Goal: Communication & Community: Answer question/provide support

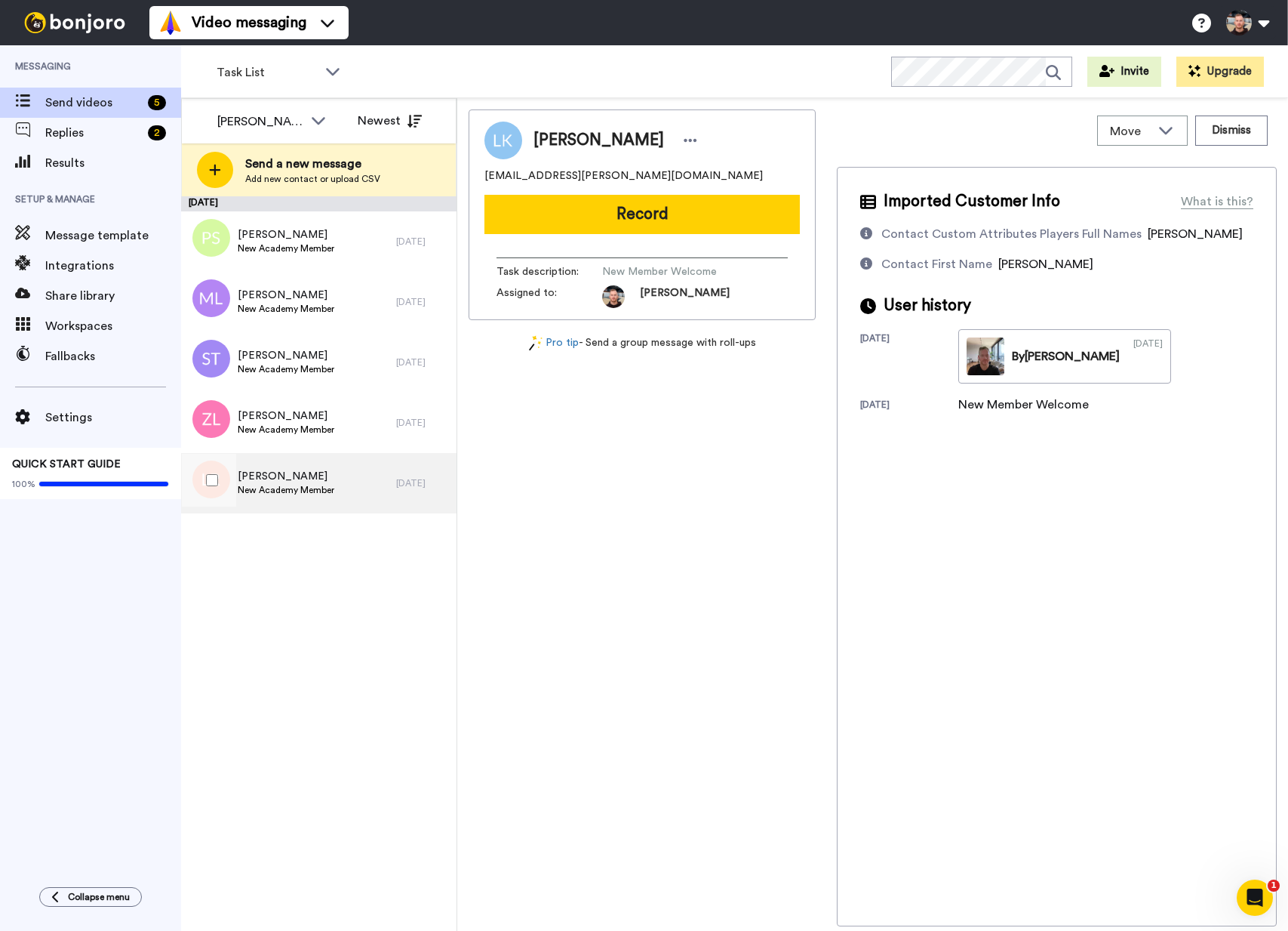
click at [309, 475] on span "Lee Richards" at bounding box center [286, 476] width 96 height 15
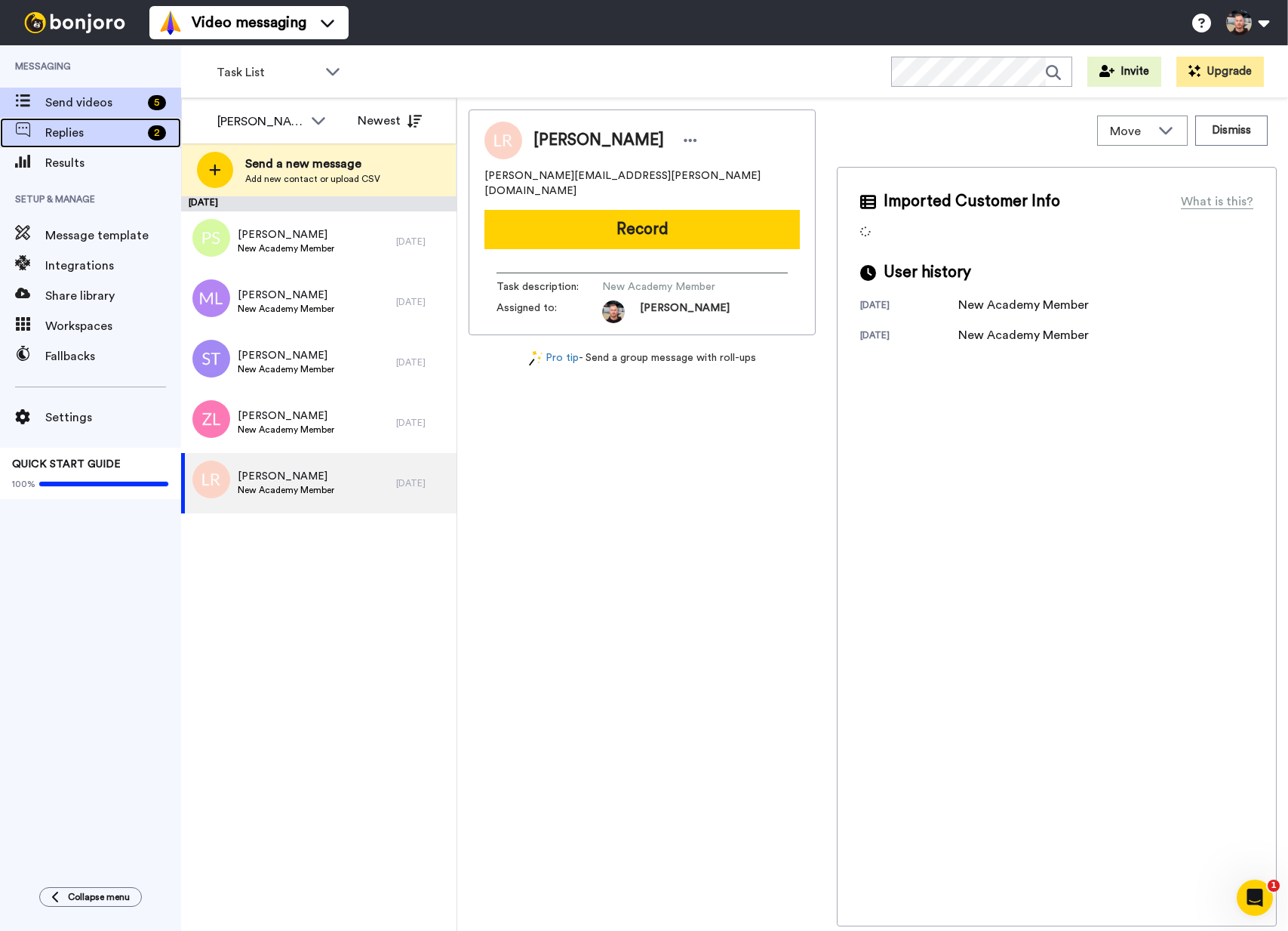
click at [110, 133] on span "Replies" at bounding box center [94, 133] width 96 height 18
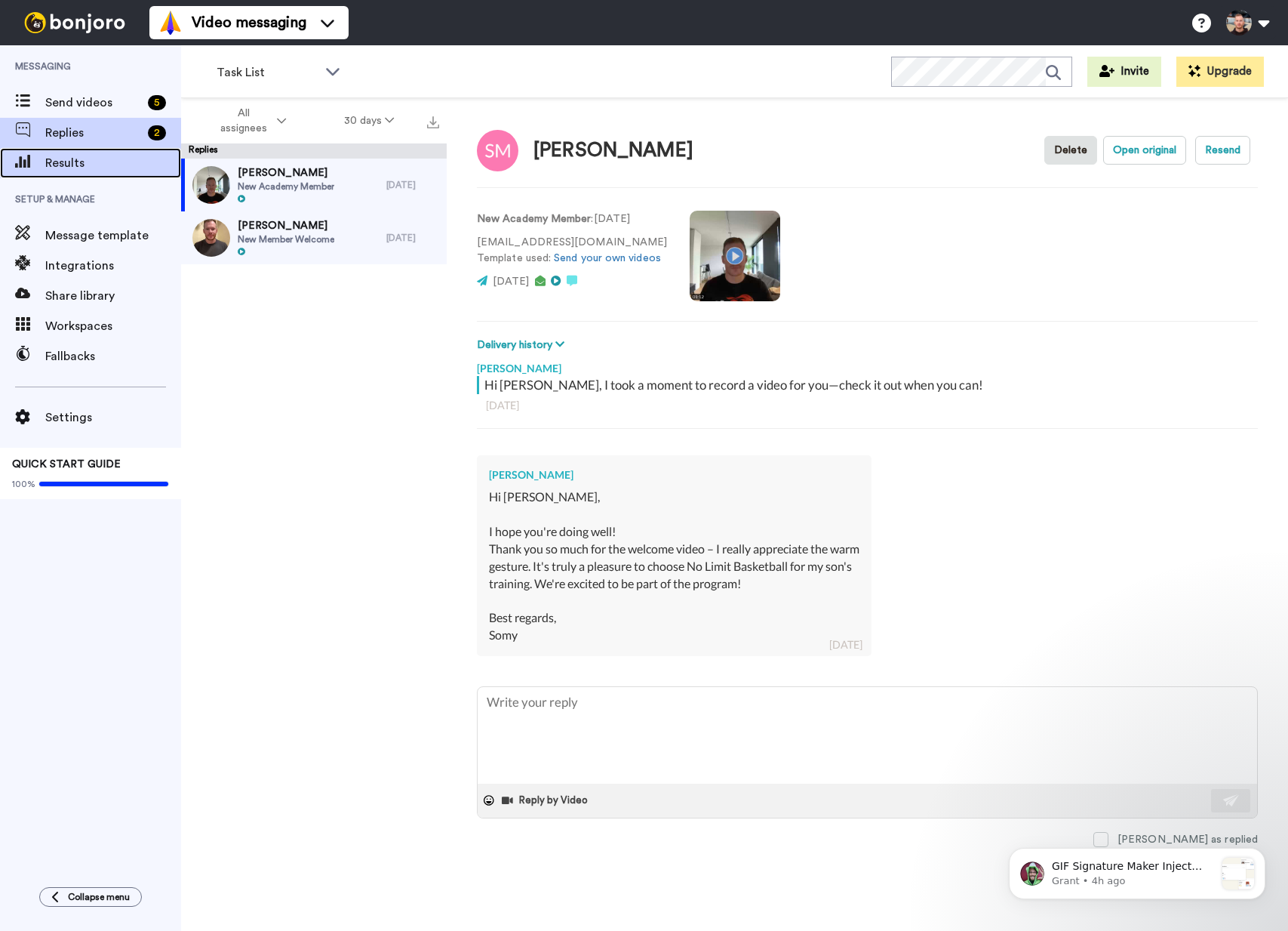
click at [96, 166] on span "Results" at bounding box center [113, 163] width 136 height 18
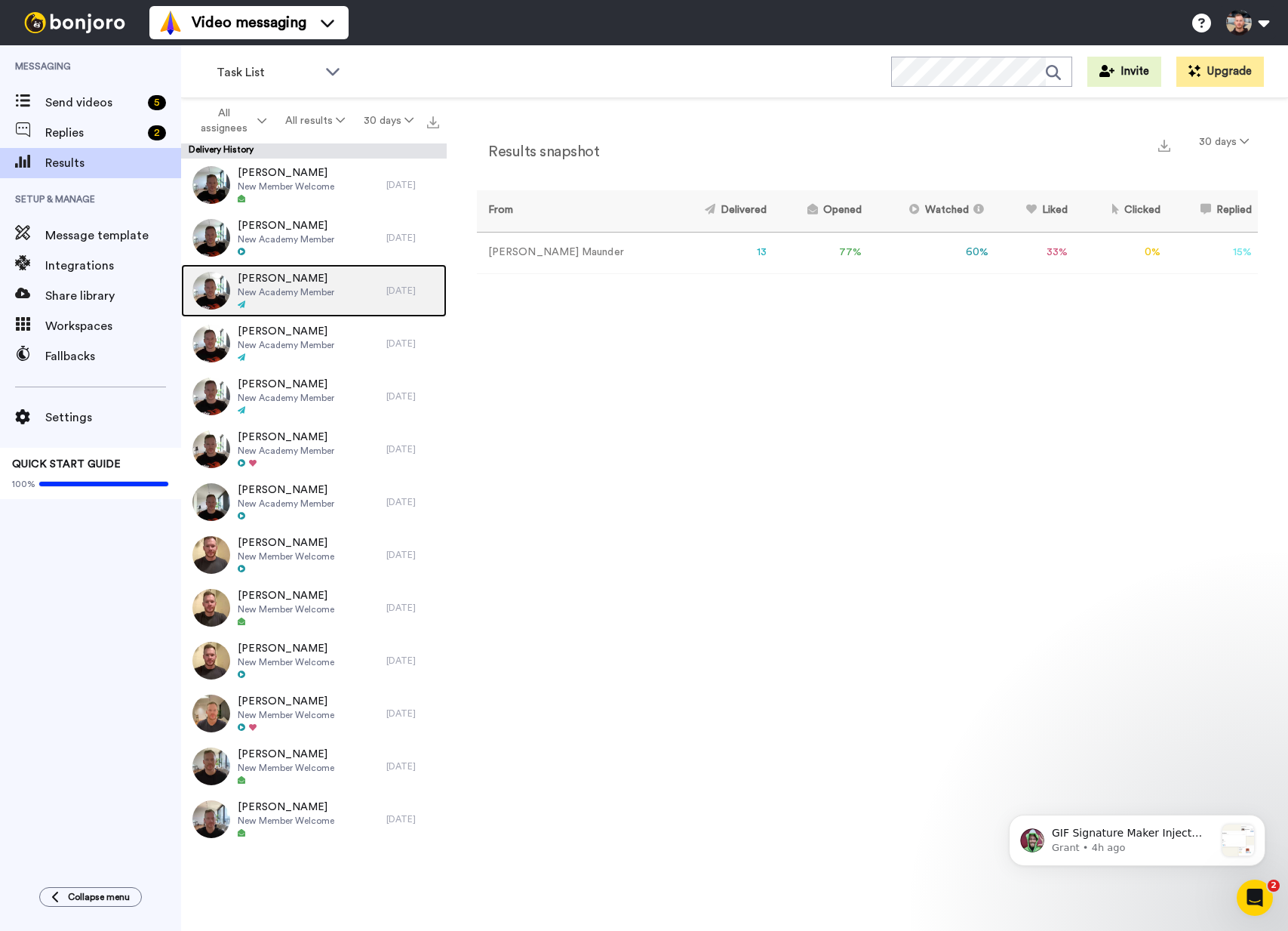
click at [297, 298] on span "New Academy Member" at bounding box center [286, 292] width 96 height 13
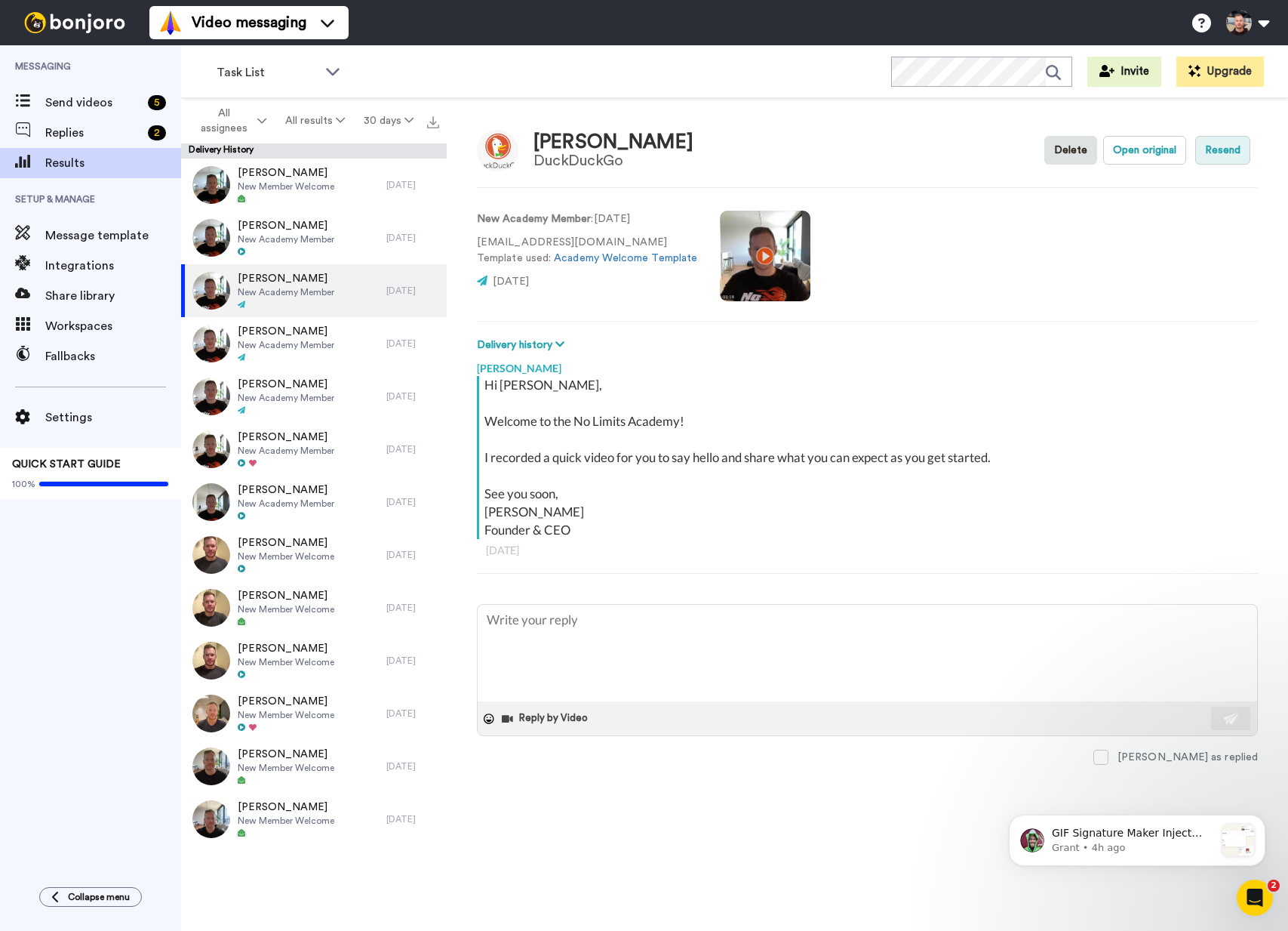
click at [1228, 150] on button "Resend" at bounding box center [1224, 150] width 55 height 29
click at [1230, 155] on button "Resend" at bounding box center [1224, 150] width 55 height 29
type textarea "x"
click at [592, 680] on textarea at bounding box center [867, 653] width 780 height 96
click at [839, 646] on textarea at bounding box center [867, 653] width 780 height 96
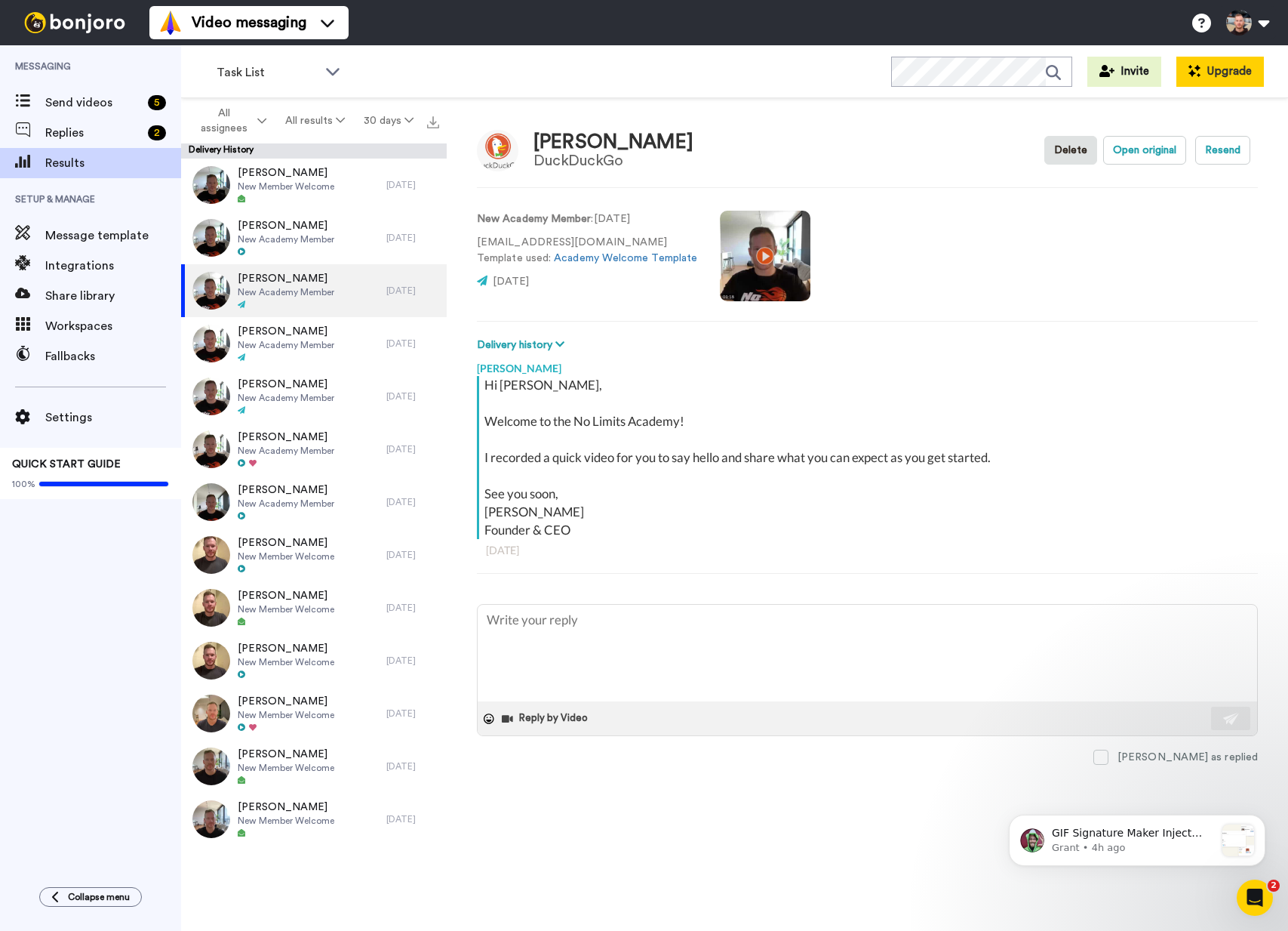
click at [1183, 74] on button "Upgrade" at bounding box center [1220, 71] width 88 height 30
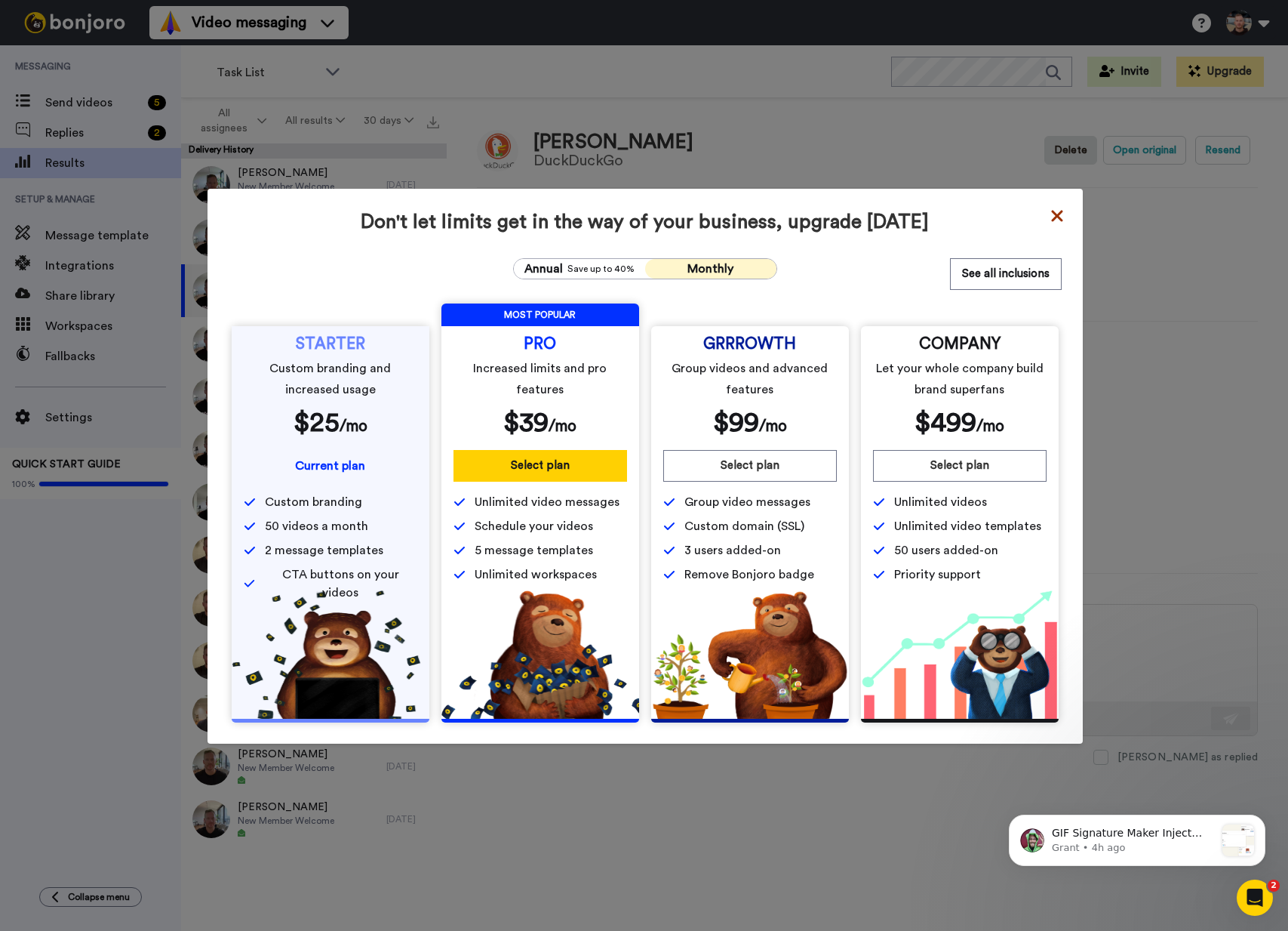
click at [1050, 215] on icon at bounding box center [1057, 216] width 15 height 18
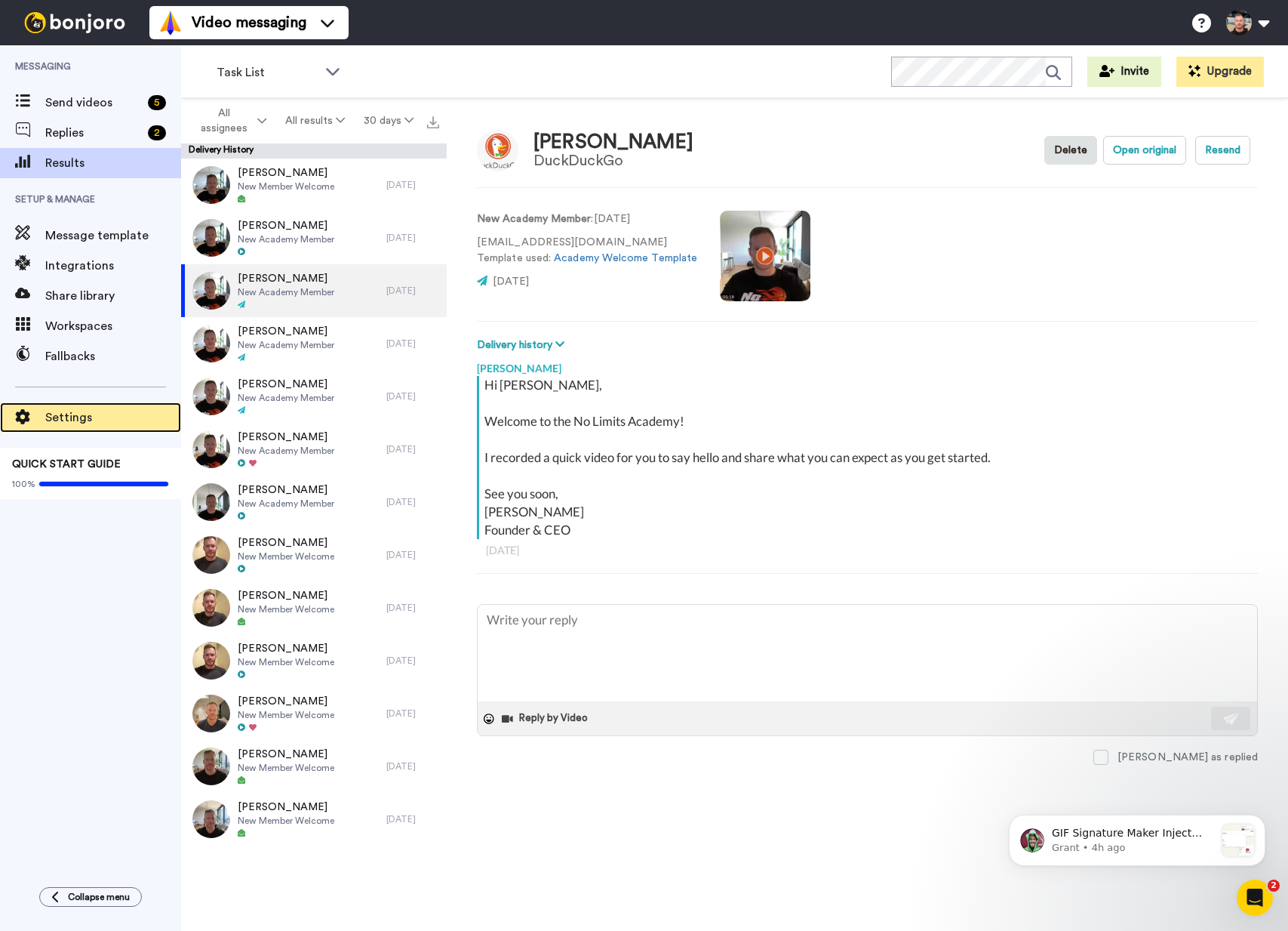
click at [89, 418] on span "Settings" at bounding box center [113, 417] width 136 height 18
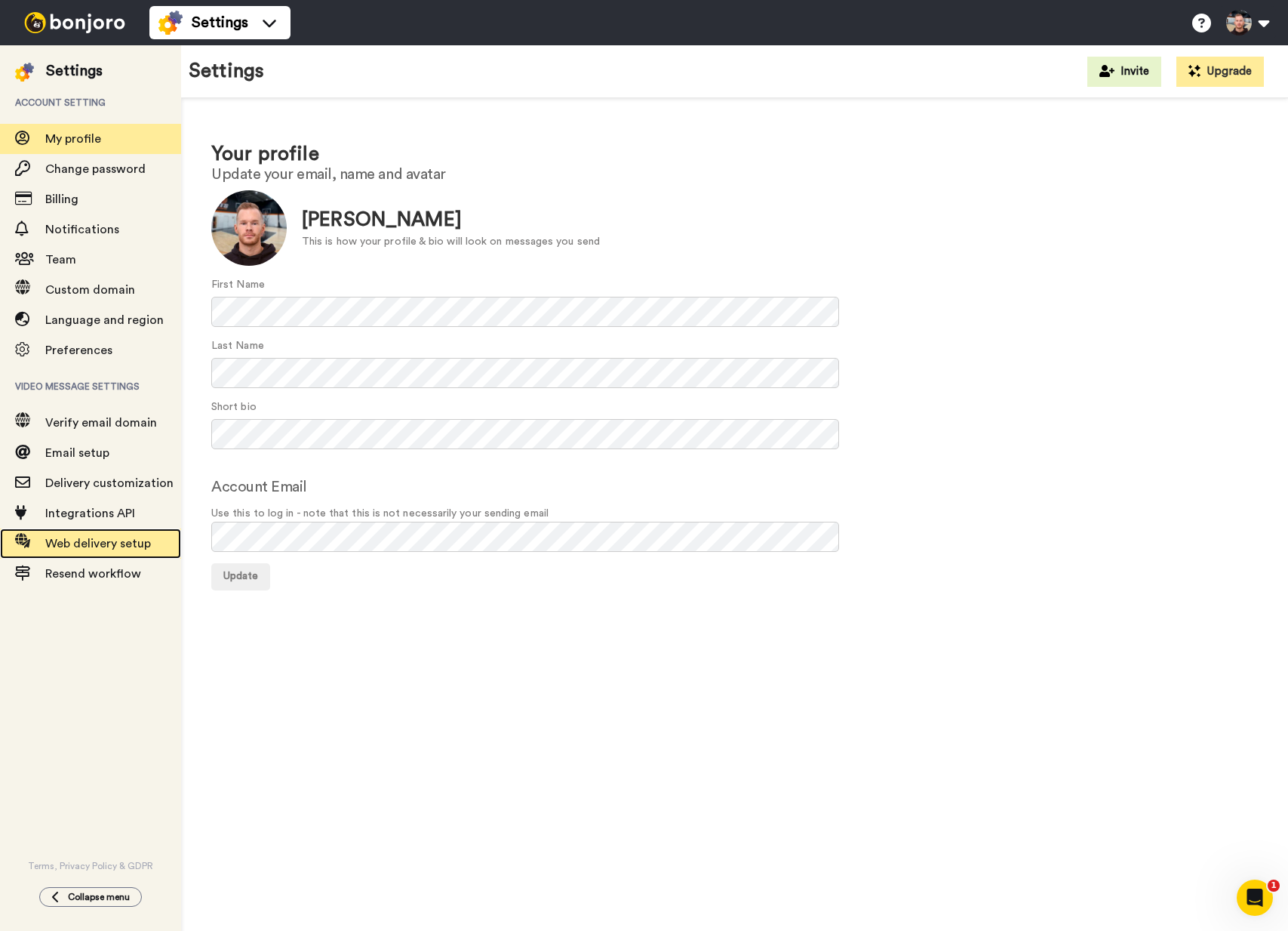
click at [90, 549] on span "Web delivery setup" at bounding box center [98, 544] width 105 height 13
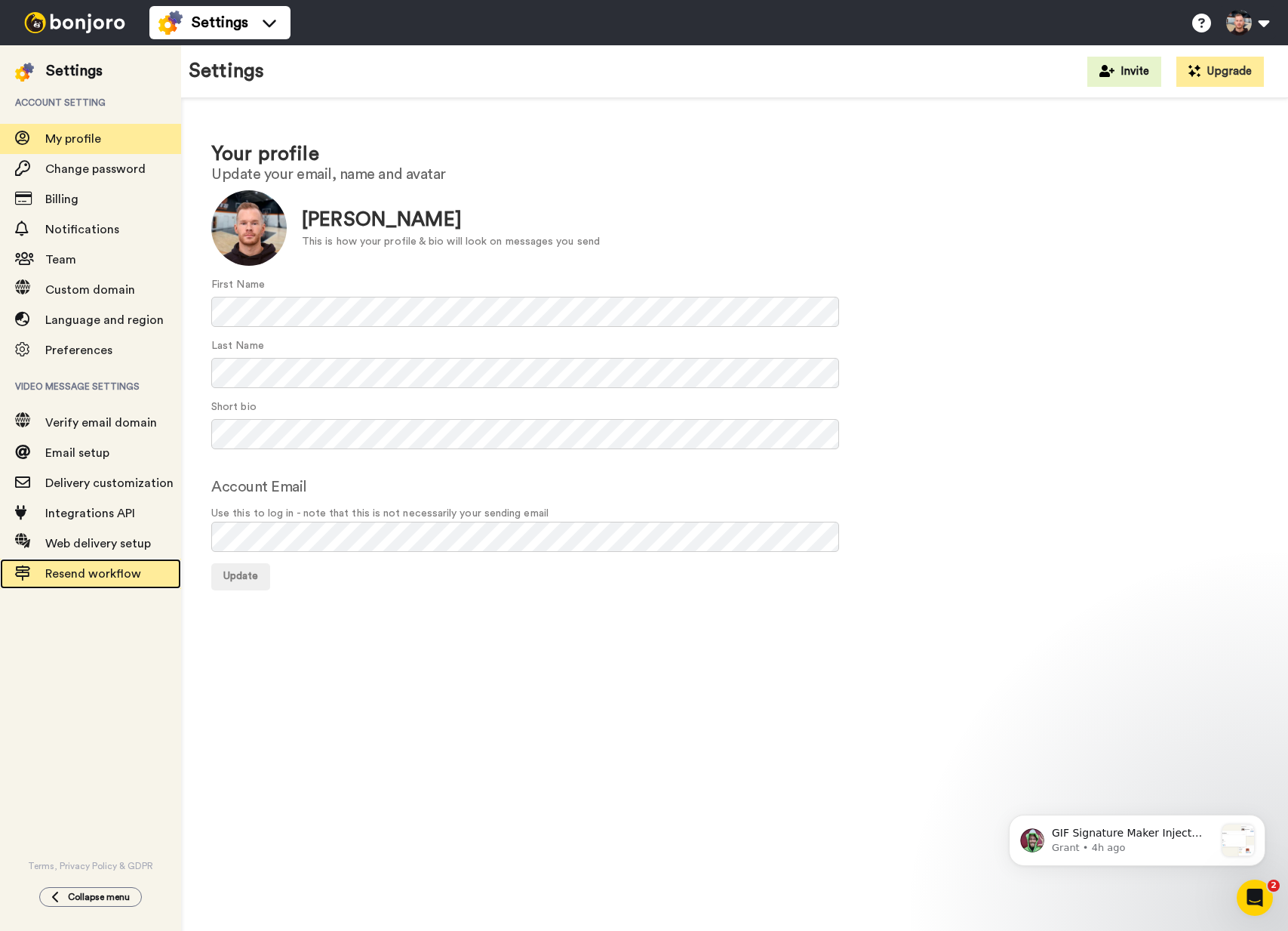
click at [86, 565] on span "Resend workflow" at bounding box center [113, 574] width 136 height 18
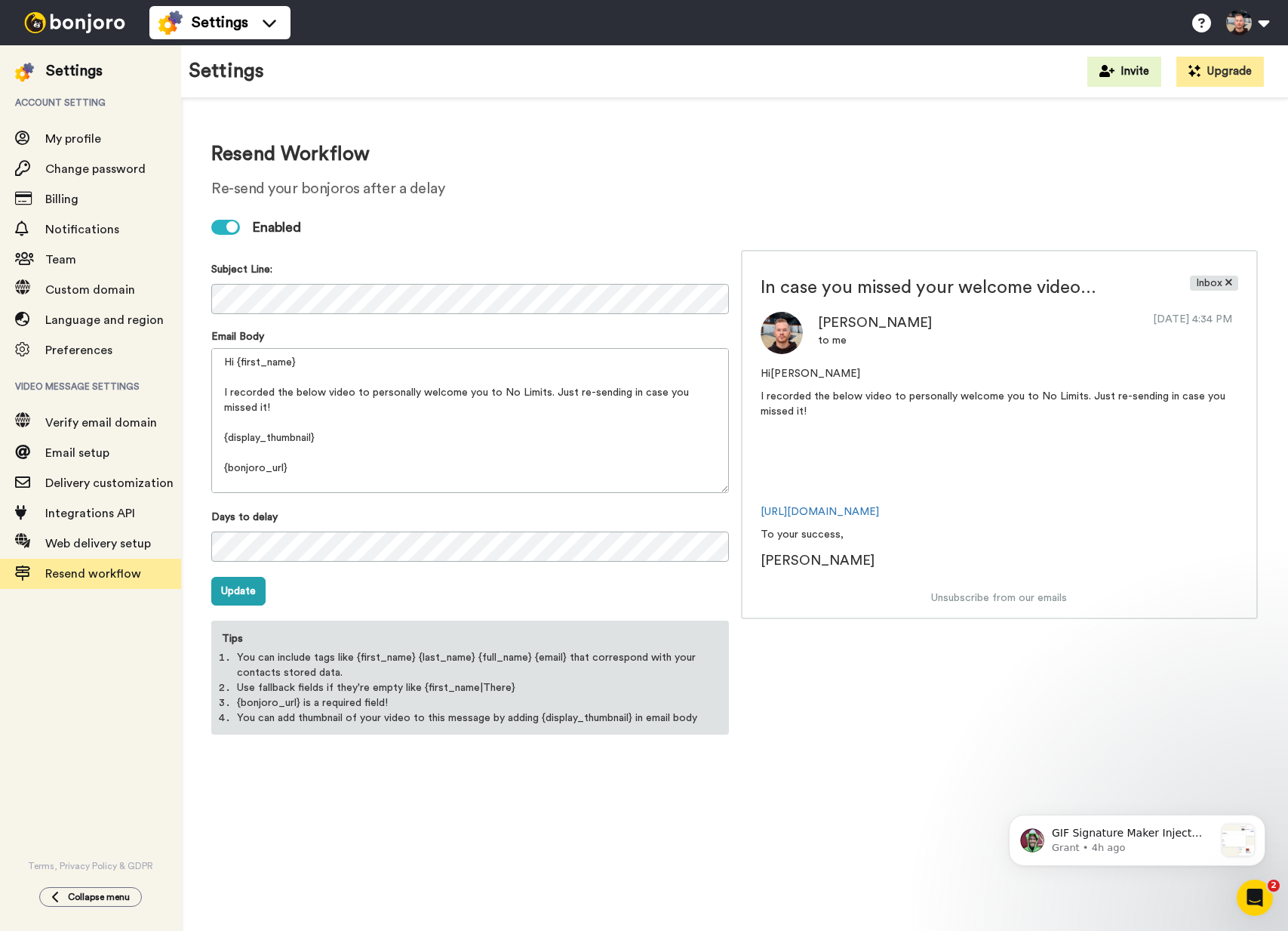
click at [580, 155] on h1 "Resend Workflow" at bounding box center [735, 155] width 1047 height 22
click at [584, 151] on h1 "Resend Workflow" at bounding box center [735, 155] width 1047 height 22
click at [69, 136] on span "My profile" at bounding box center [73, 139] width 56 height 13
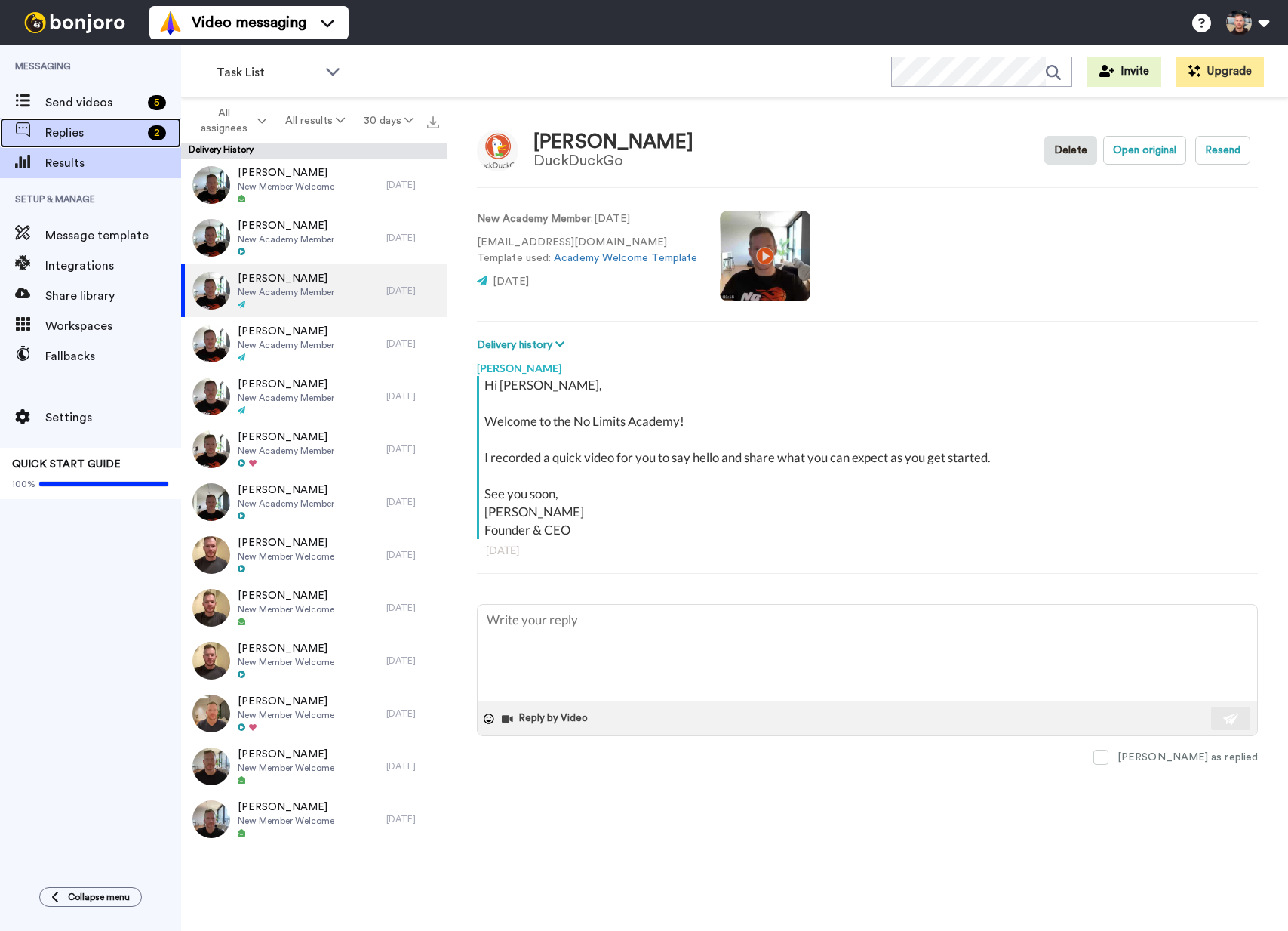
click at [90, 138] on span "Replies" at bounding box center [94, 133] width 96 height 18
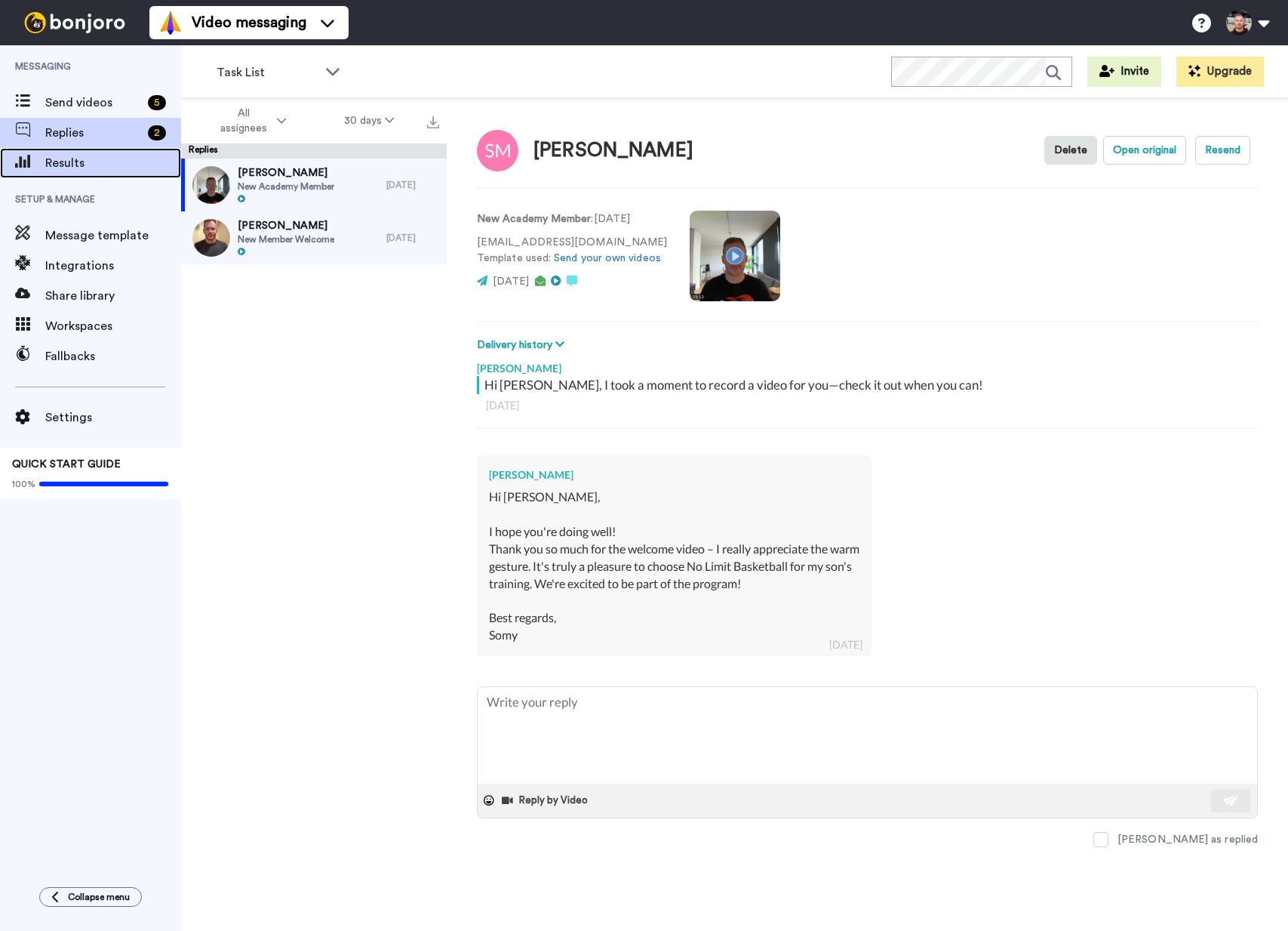
click at [105, 170] on span "Results" at bounding box center [113, 163] width 136 height 18
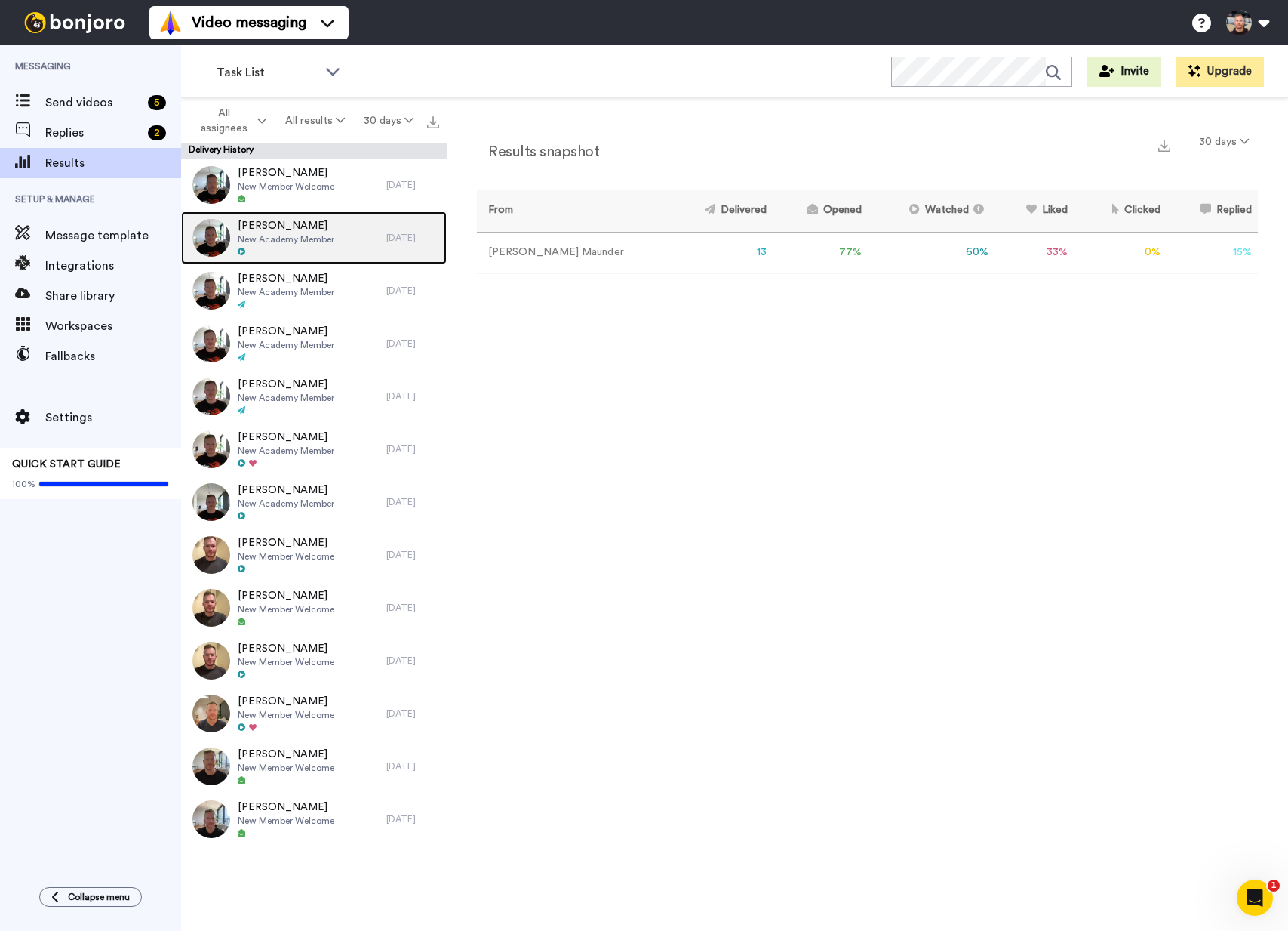
click at [318, 251] on div at bounding box center [286, 252] width 96 height 11
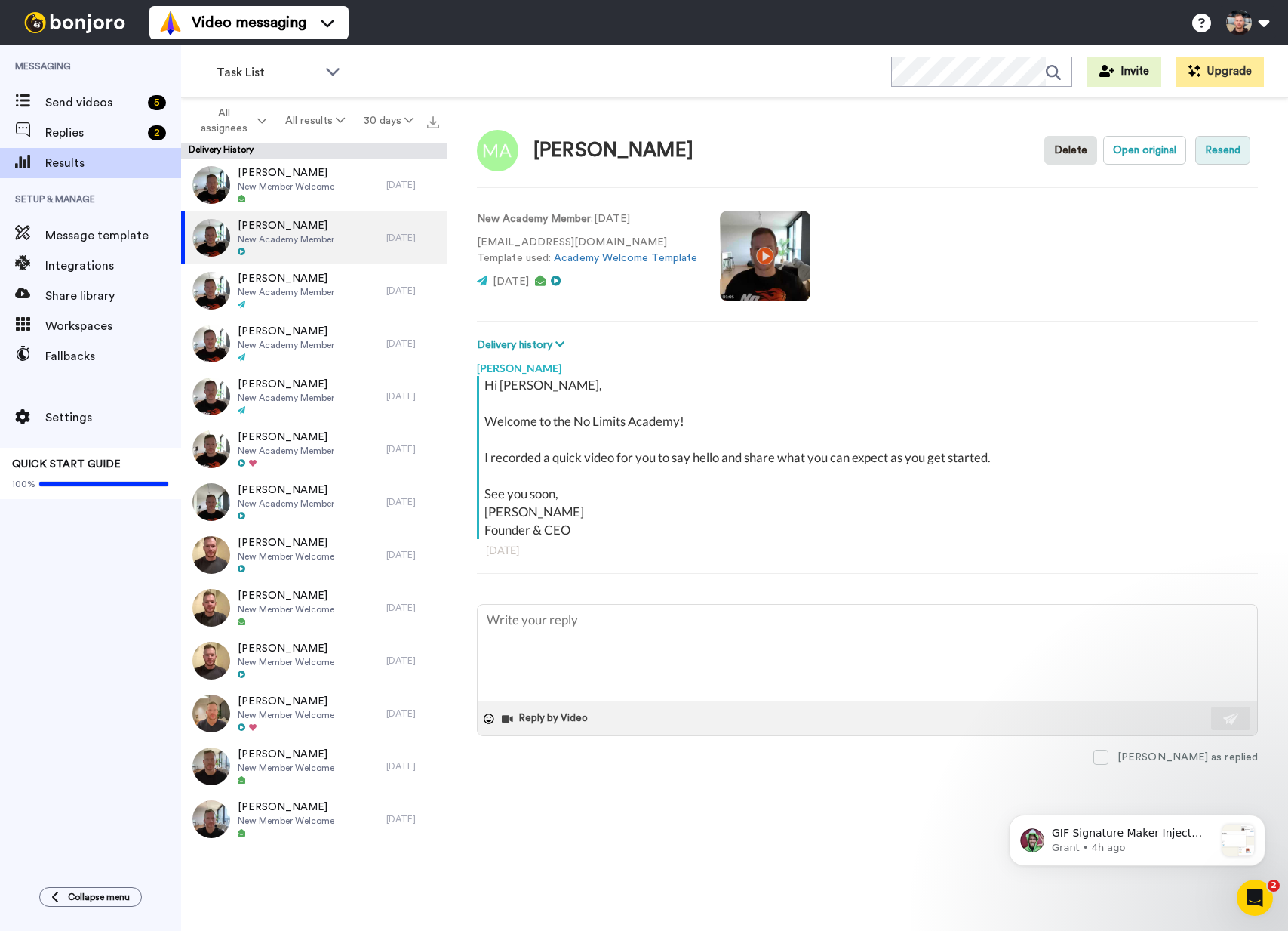
click at [1203, 155] on button "Resend" at bounding box center [1224, 150] width 55 height 29
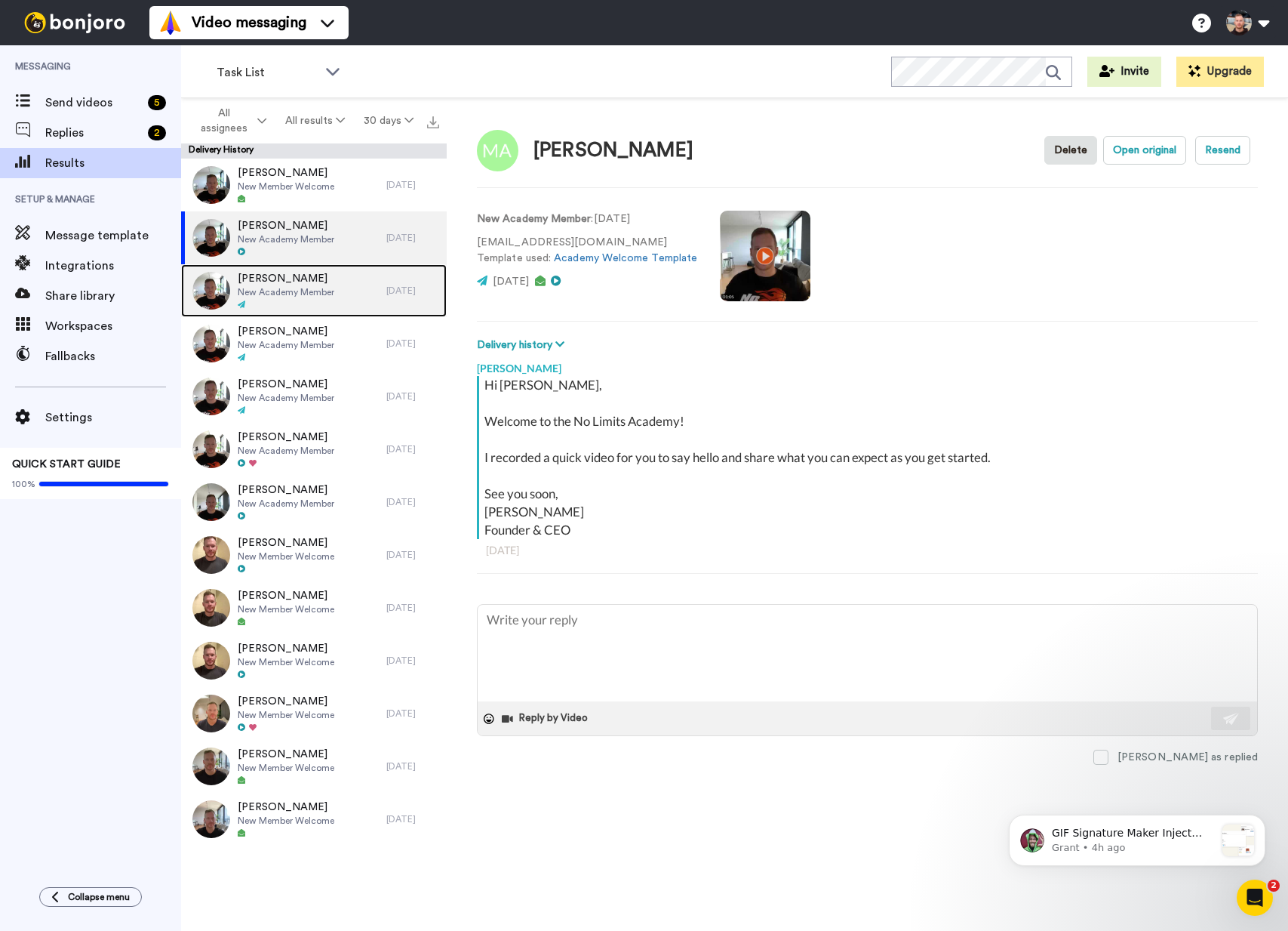
click at [297, 289] on span "New Academy Member" at bounding box center [286, 292] width 96 height 13
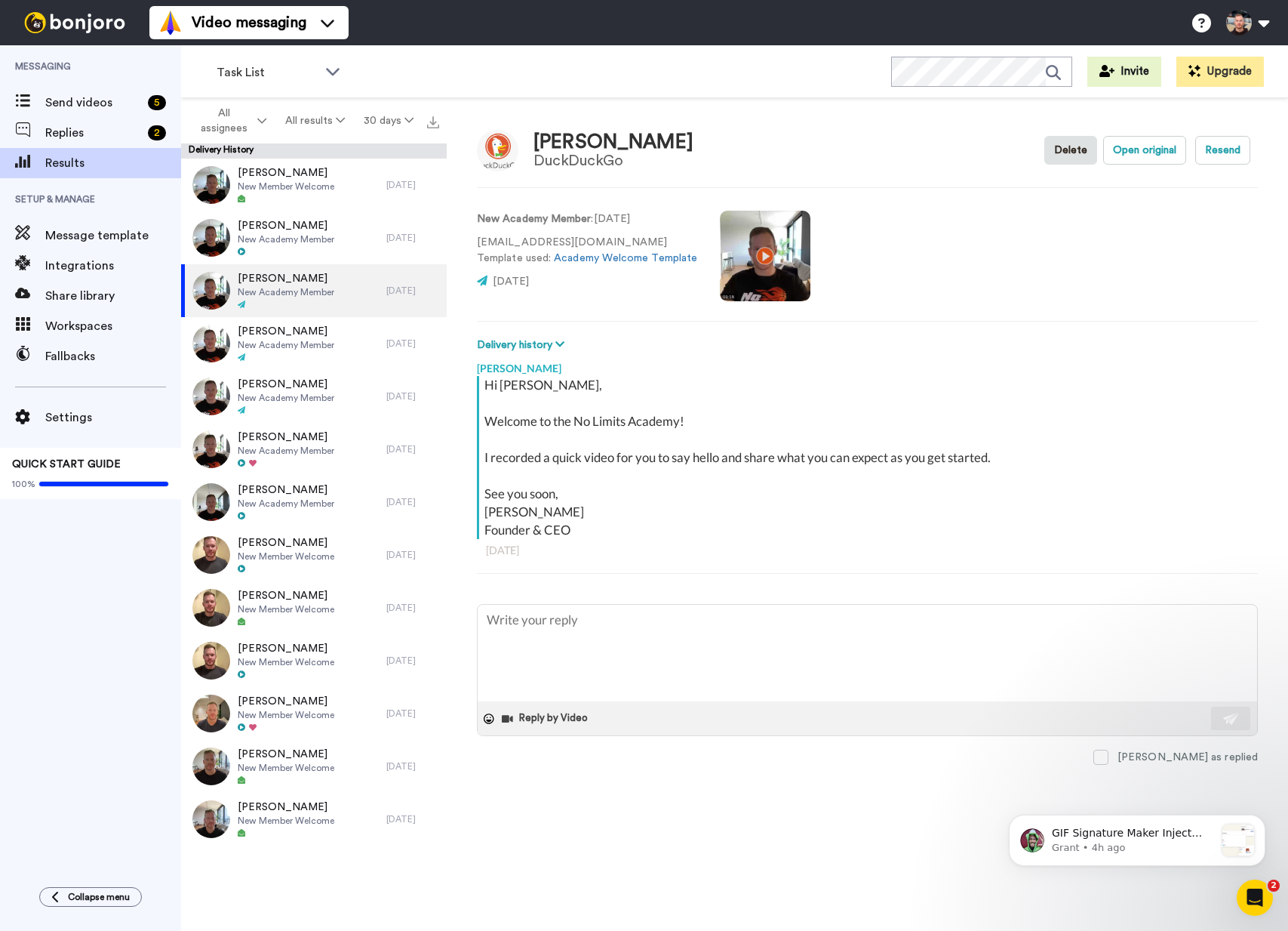
click at [526, 285] on span "4 days ago" at bounding box center [511, 281] width 37 height 11
click at [1200, 154] on button "Resend" at bounding box center [1224, 150] width 55 height 29
click at [1086, 377] on div "Hi Jon, Welcome to the No Limits Academy! I recorded a quick video for you to s…" at bounding box center [870, 457] width 770 height 164
click at [946, 361] on div "[PERSON_NAME]" at bounding box center [867, 364] width 782 height 22
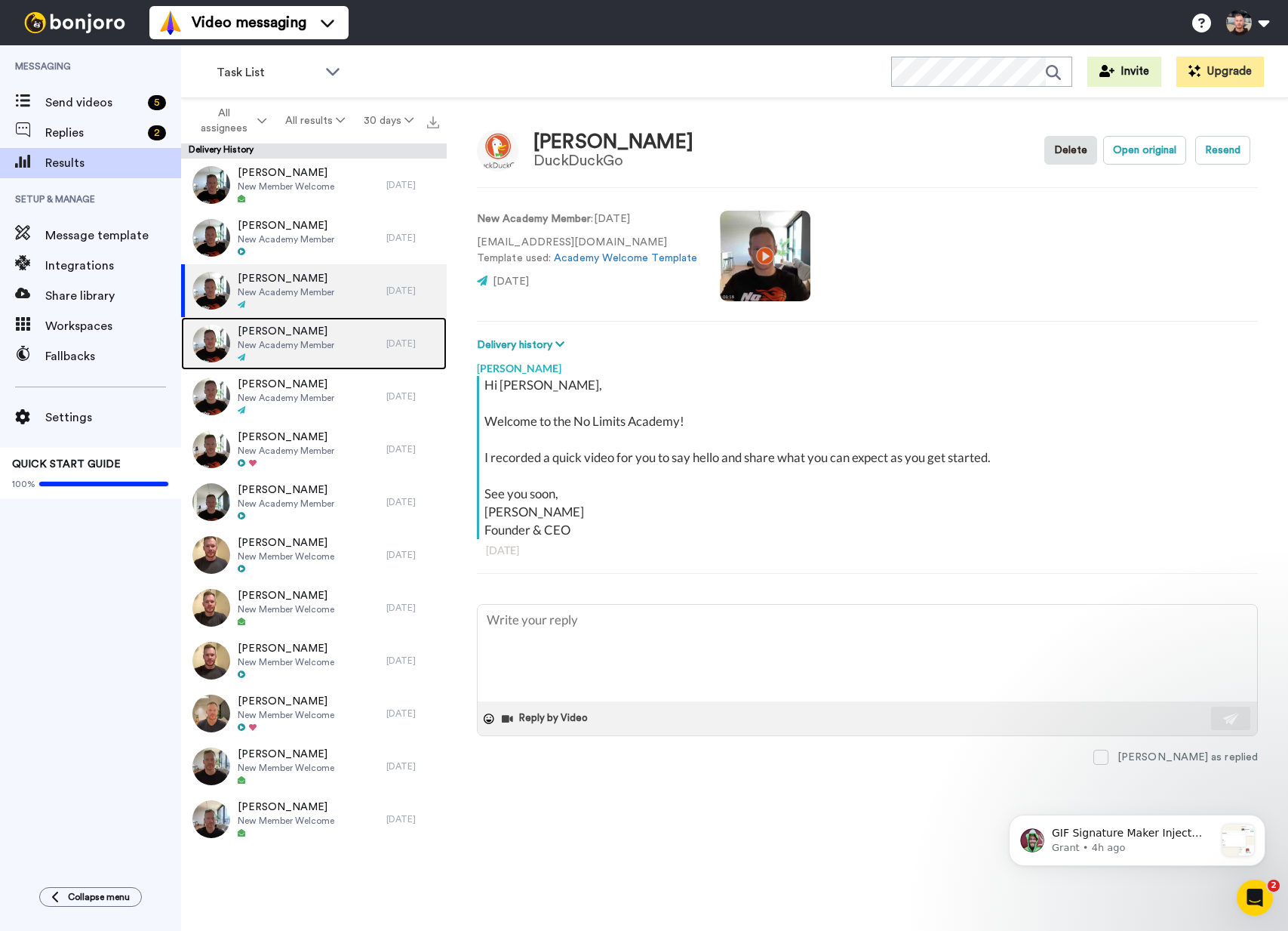
click at [347, 358] on div "Jenny Lee New Academy Member" at bounding box center [284, 343] width 205 height 53
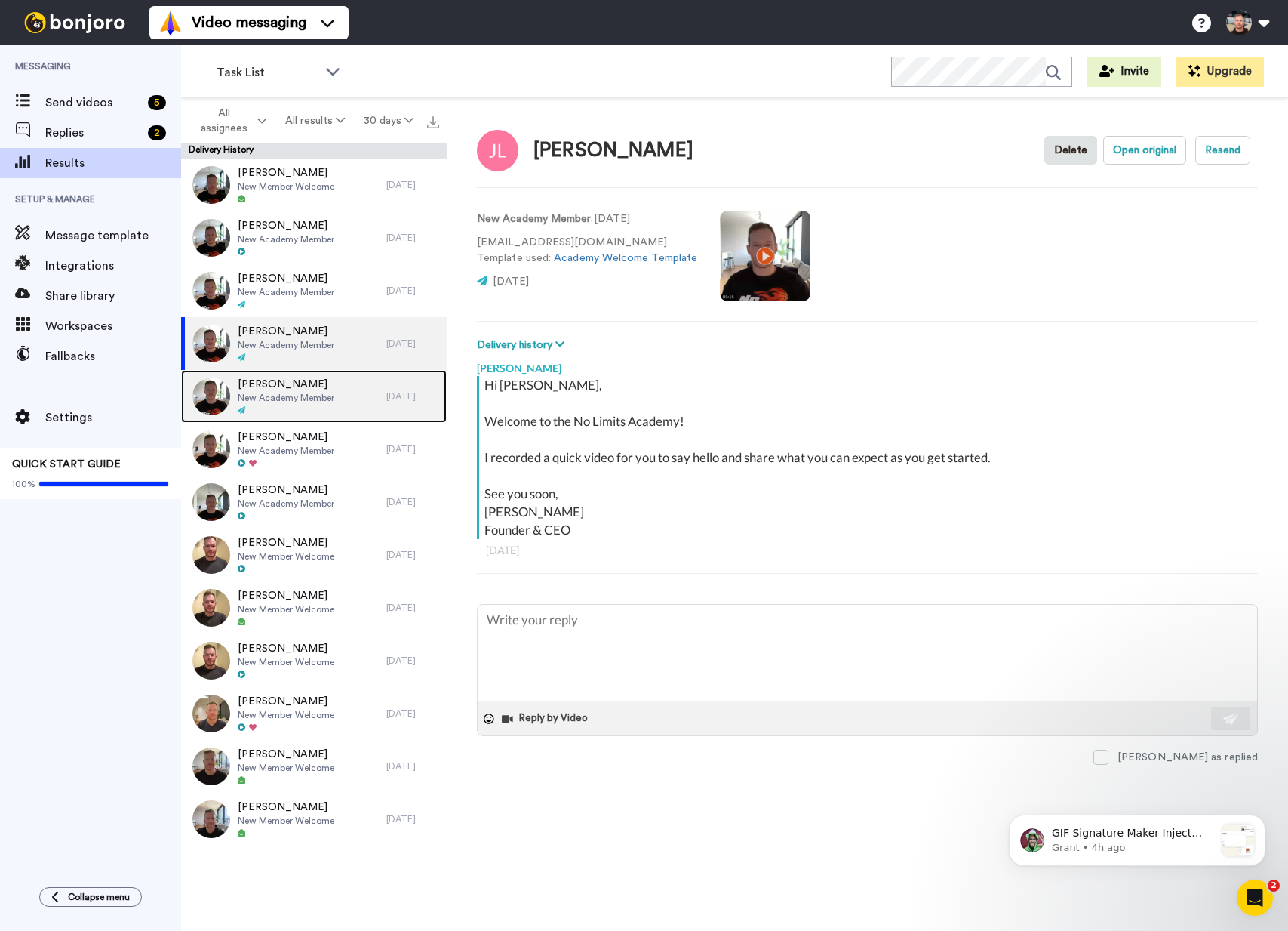
click at [308, 400] on span "New Academy Member" at bounding box center [286, 398] width 96 height 13
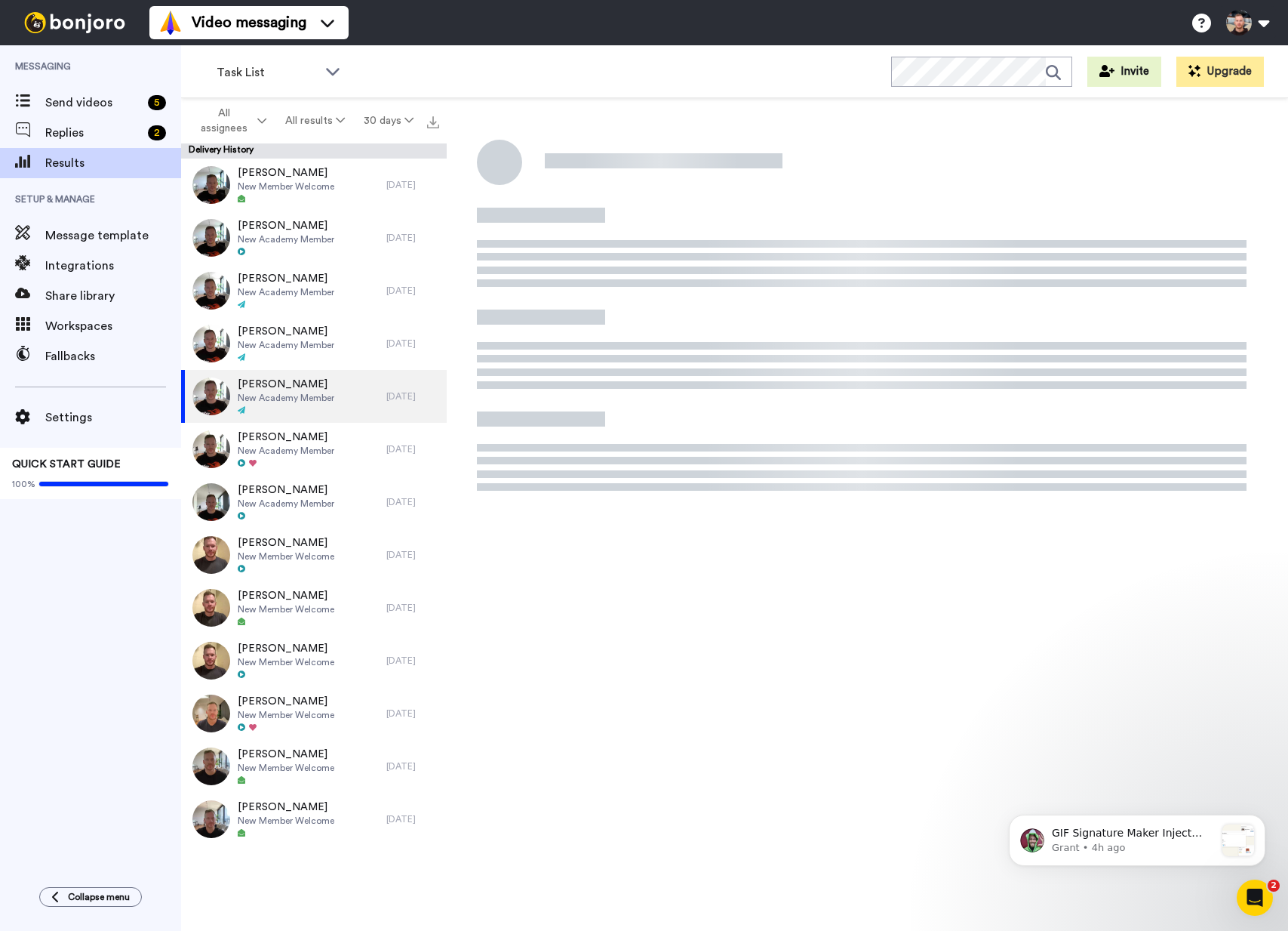
type textarea "x"
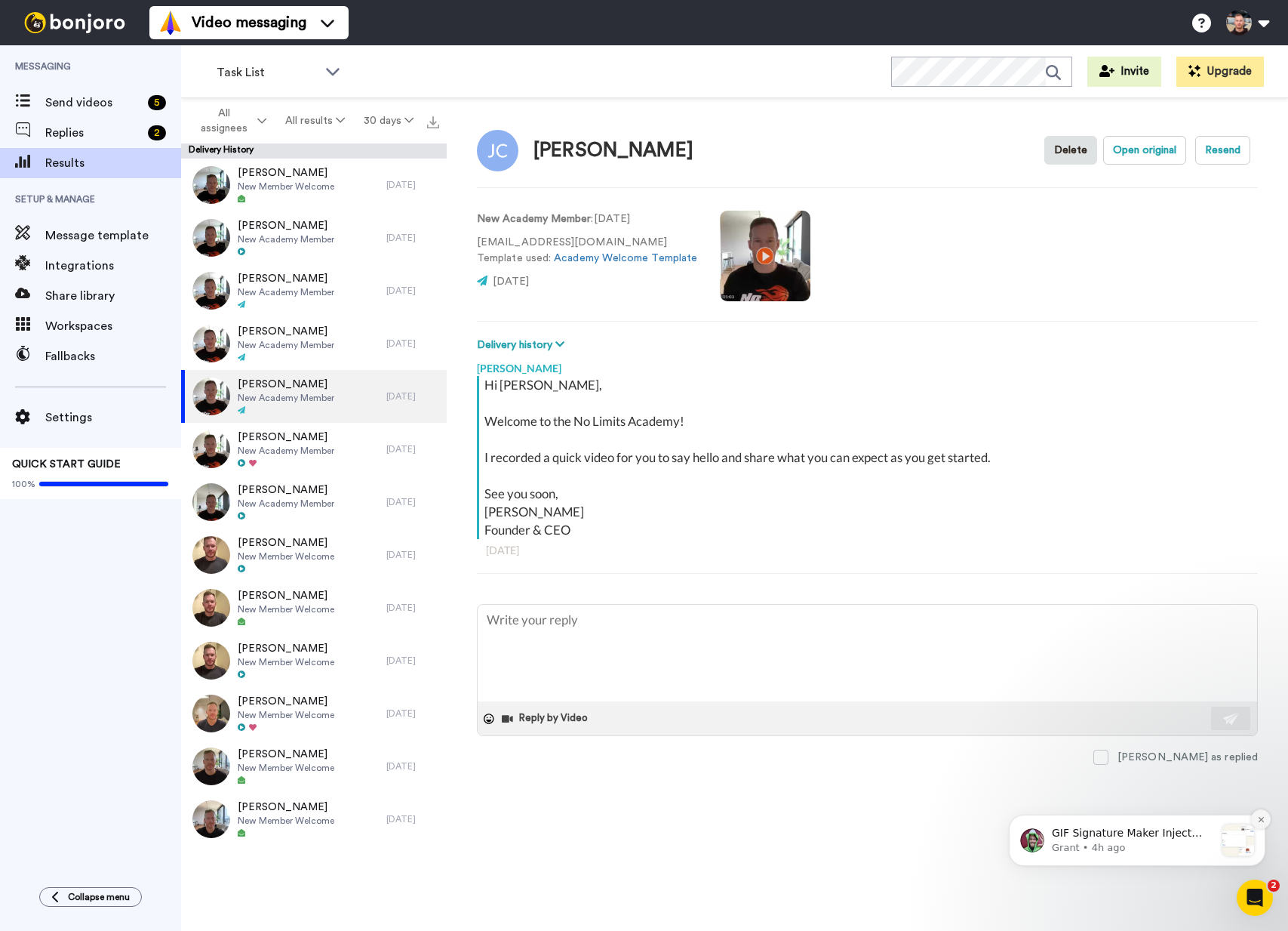
click at [1262, 821] on icon "Dismiss notification" at bounding box center [1261, 819] width 8 height 8
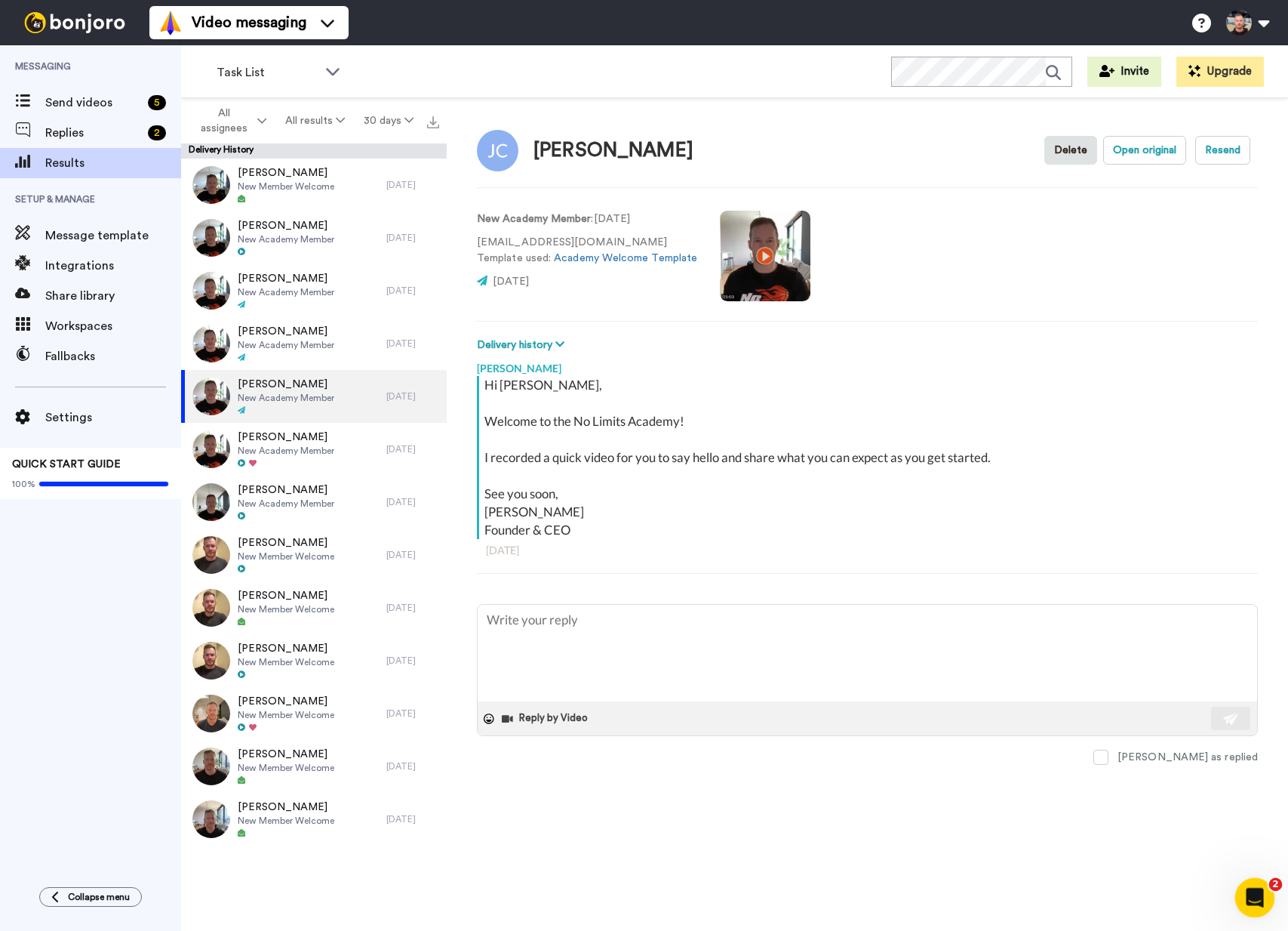
click at [1261, 895] on icon "Open Intercom Messenger" at bounding box center [1253, 896] width 25 height 25
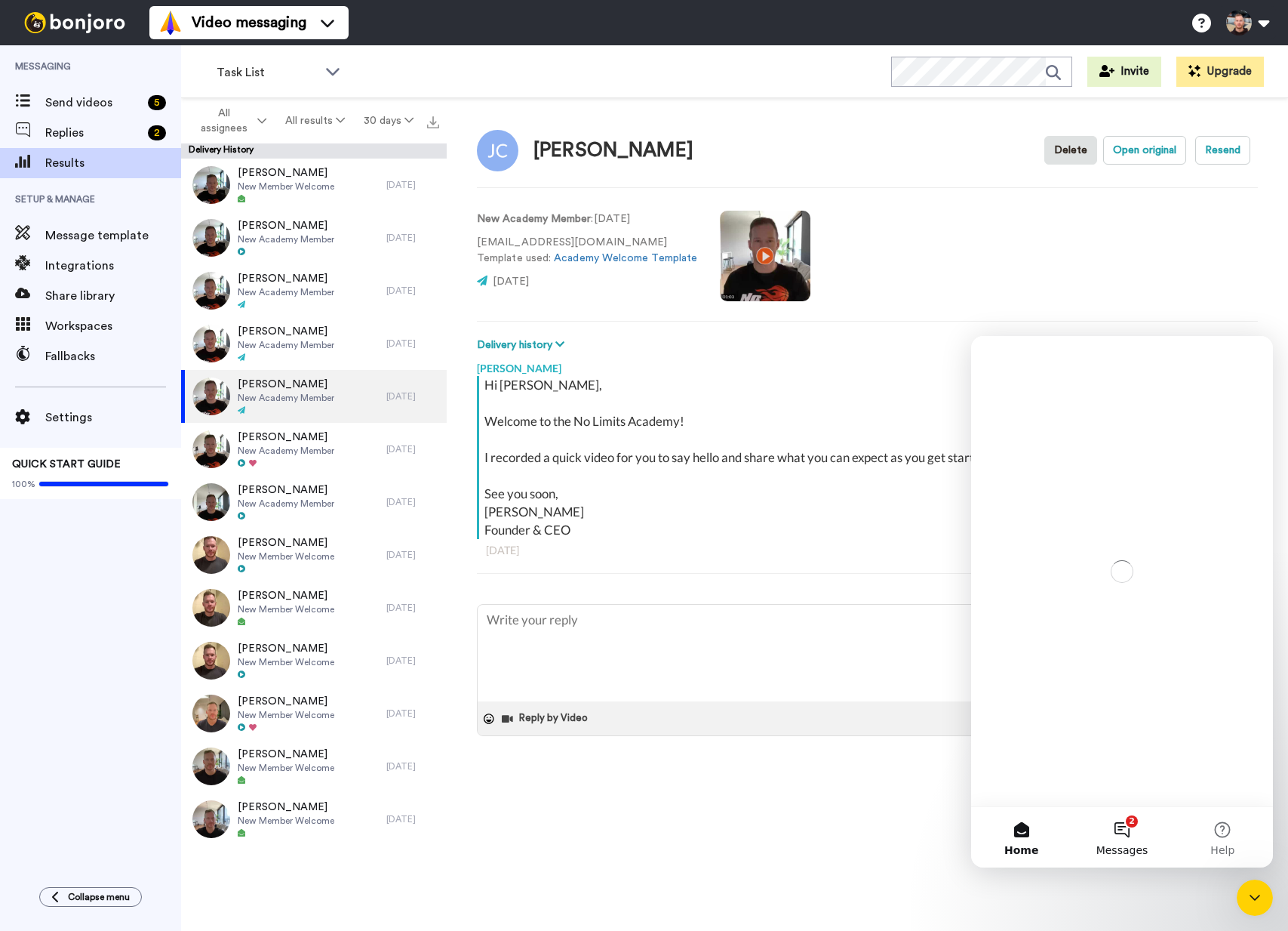
click at [1150, 841] on button "2 Messages" at bounding box center [1122, 837] width 100 height 61
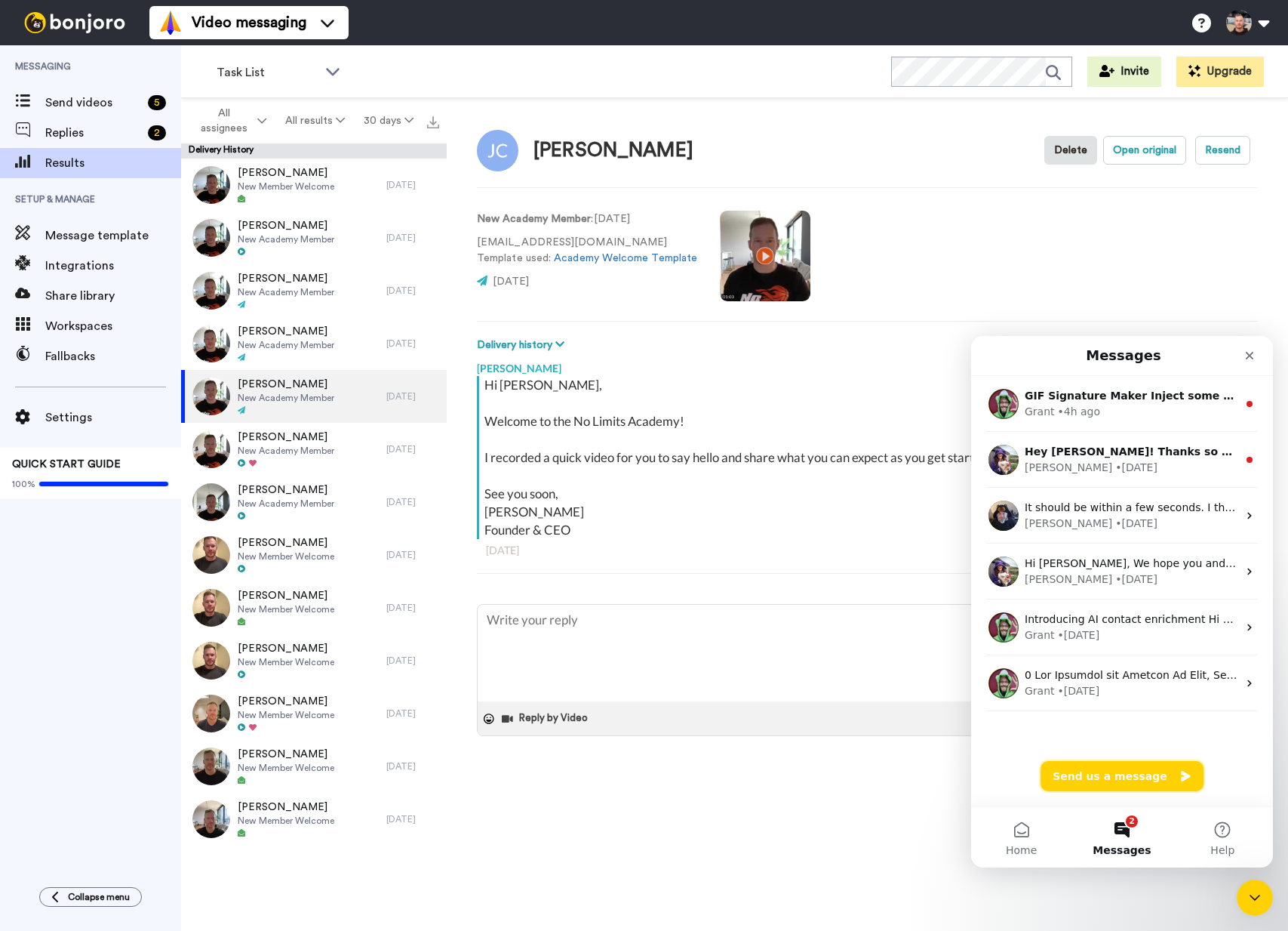
click at [1127, 779] on button "Send us a message" at bounding box center [1122, 776] width 163 height 30
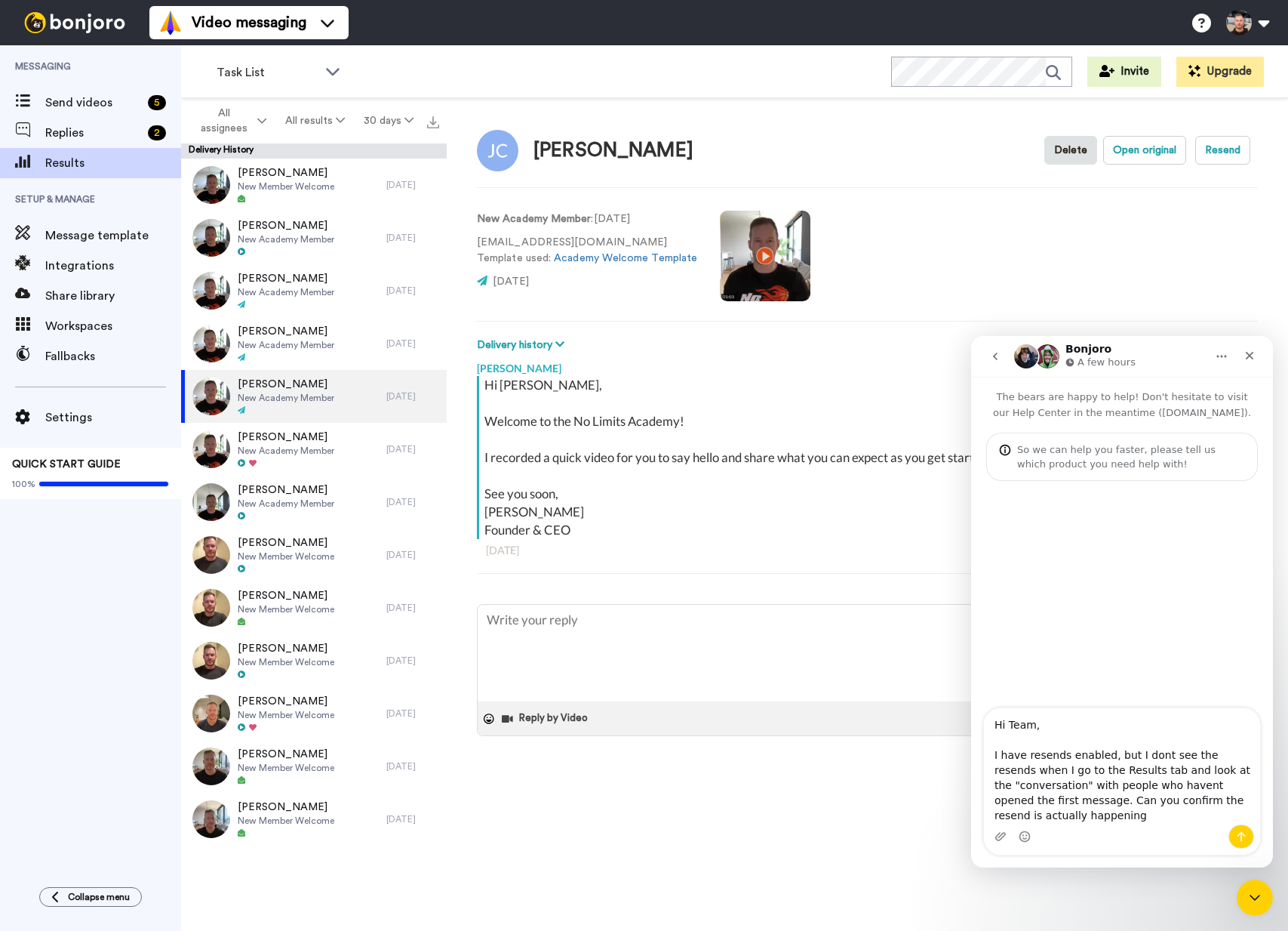
type textarea "Hi Team, I have resends enabled, but I dont see the resends when I go to the Re…"
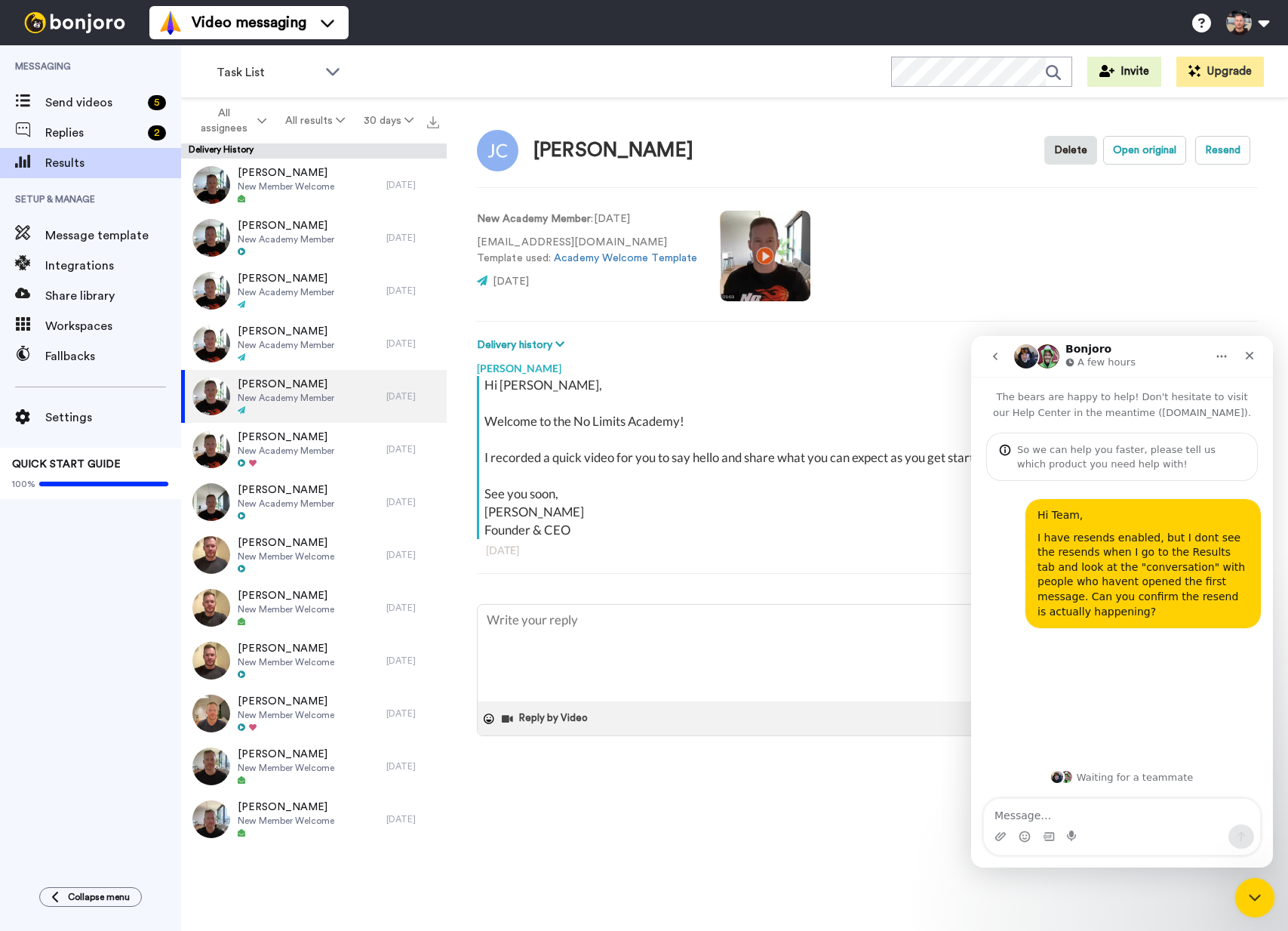
click at [1246, 877] on div "Jonathan Chen Delete Open original Resend New Academy Member : 4 days ago jonch…" at bounding box center [867, 518] width 841 height 841
click at [1248, 886] on icon "Close Intercom Messenger" at bounding box center [1253, 895] width 18 height 18
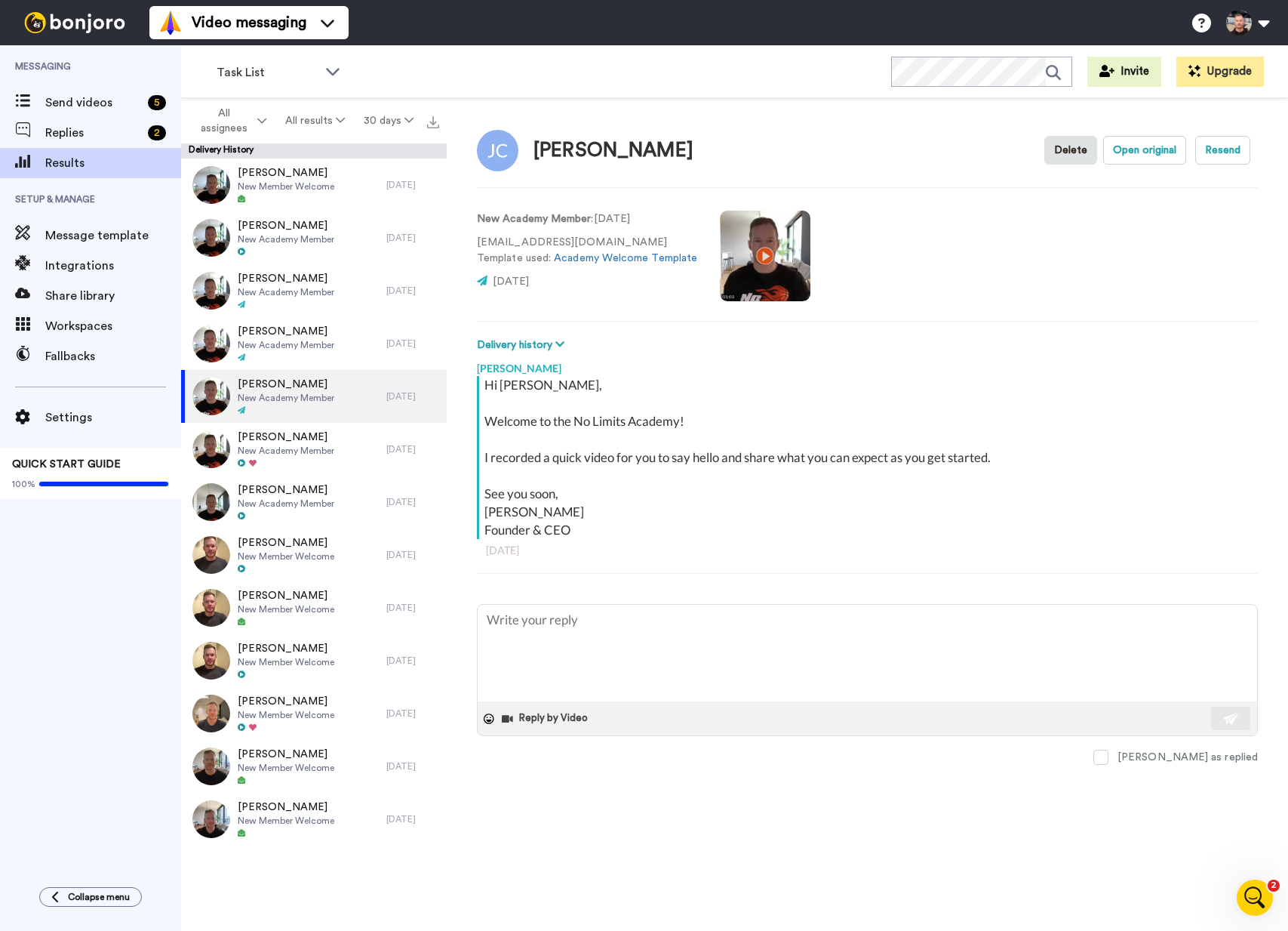
click at [79, 70] on span "Messaging" at bounding box center [90, 66] width 181 height 42
type textarea "x"
drag, startPoint x: 85, startPoint y: 106, endPoint x: 426, endPoint y: 86, distance: 341.6
click at [85, 105] on span "Send videos" at bounding box center [94, 103] width 96 height 18
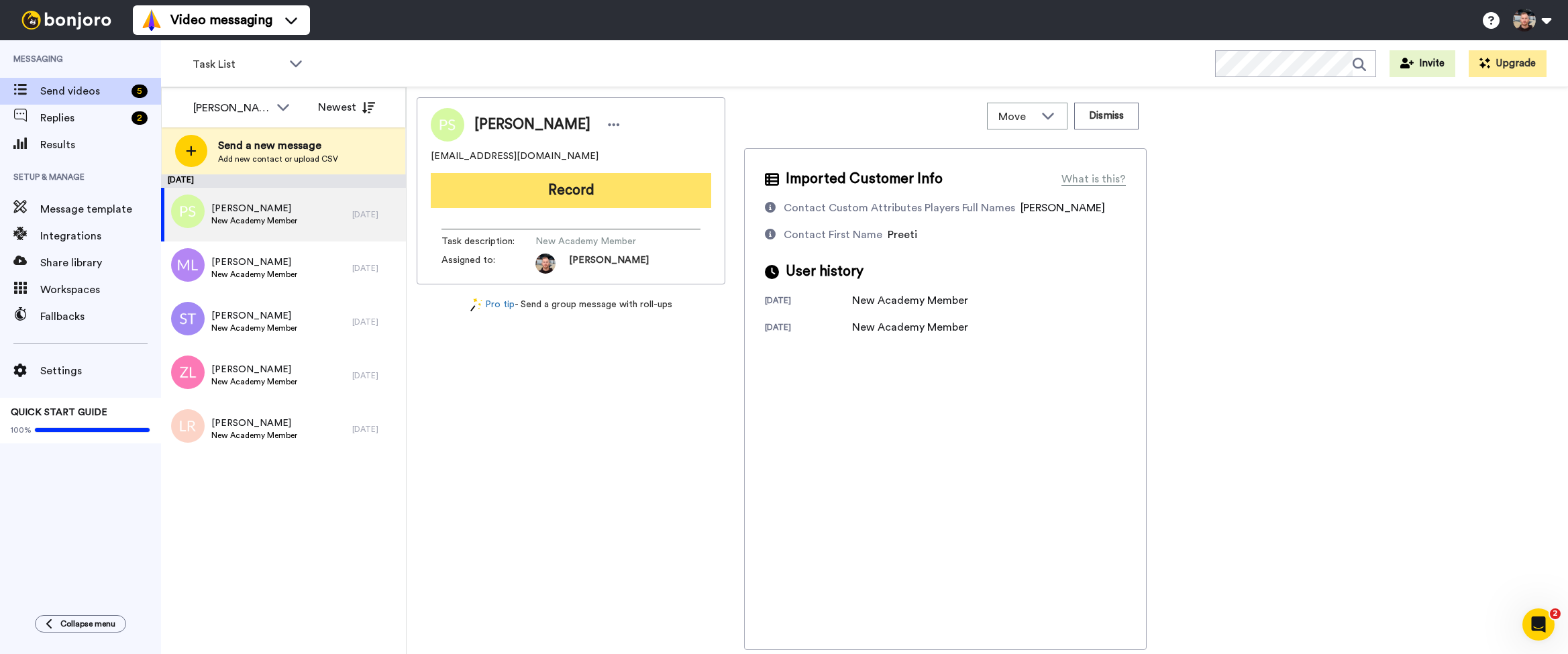
click at [588, 197] on button "Record" at bounding box center [571, 190] width 280 height 35
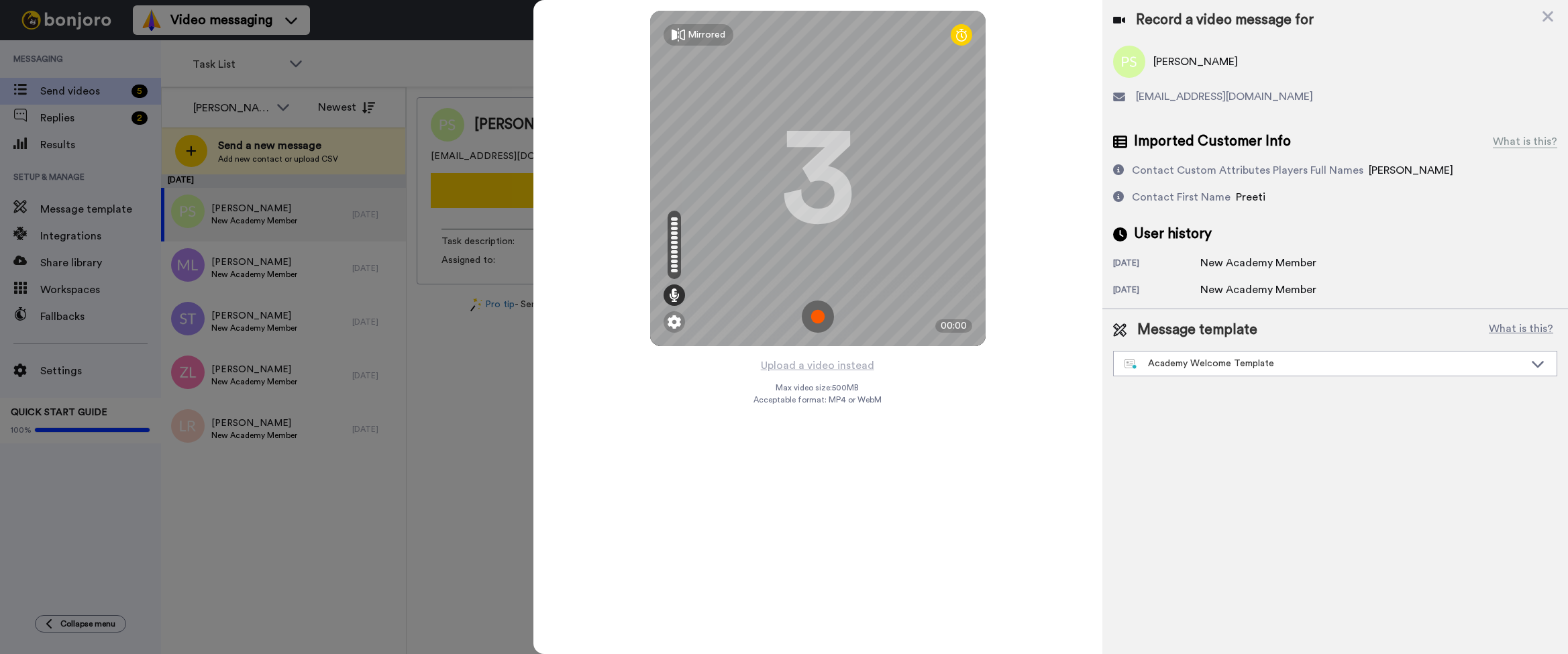
click at [818, 317] on img at bounding box center [818, 317] width 33 height 33
click at [817, 324] on img at bounding box center [818, 317] width 33 height 33
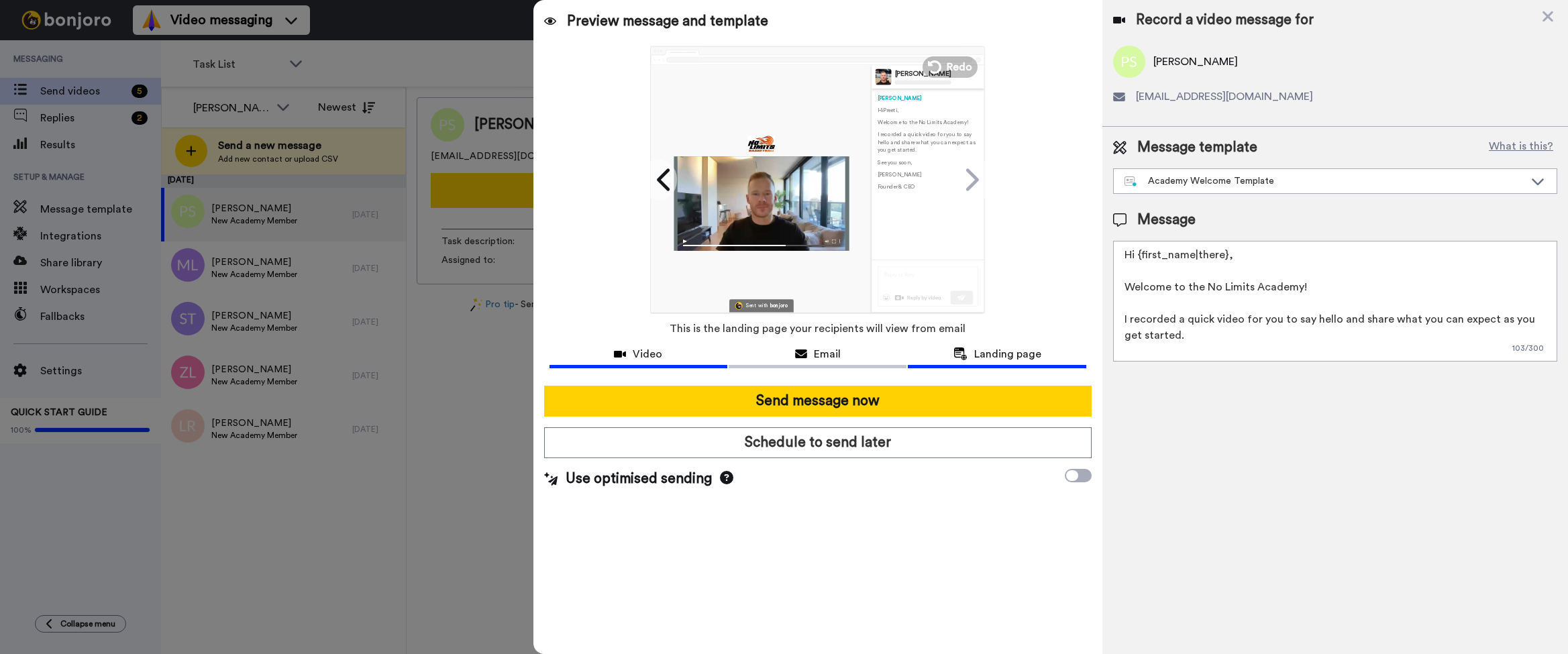
click at [661, 350] on div "Video" at bounding box center [638, 354] width 178 height 16
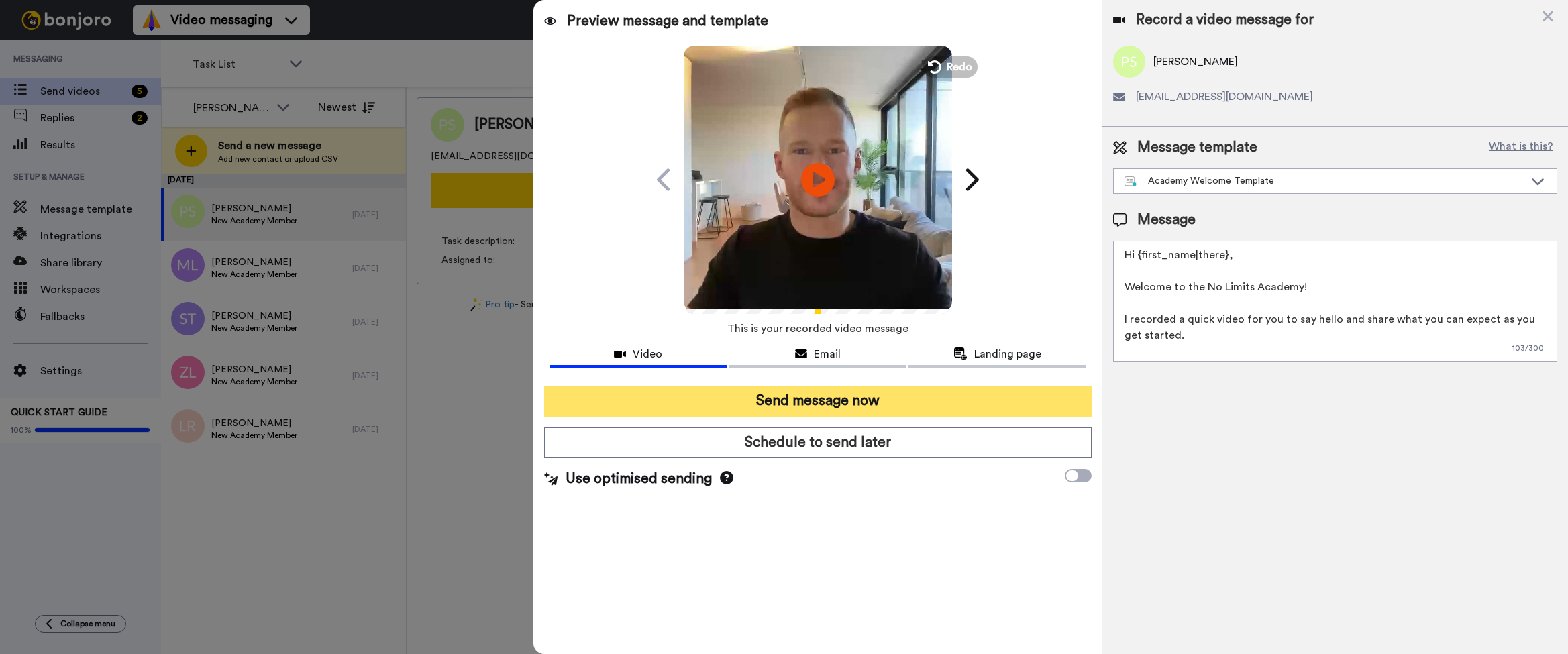
click at [872, 399] on button "Send message now" at bounding box center [818, 401] width 548 height 31
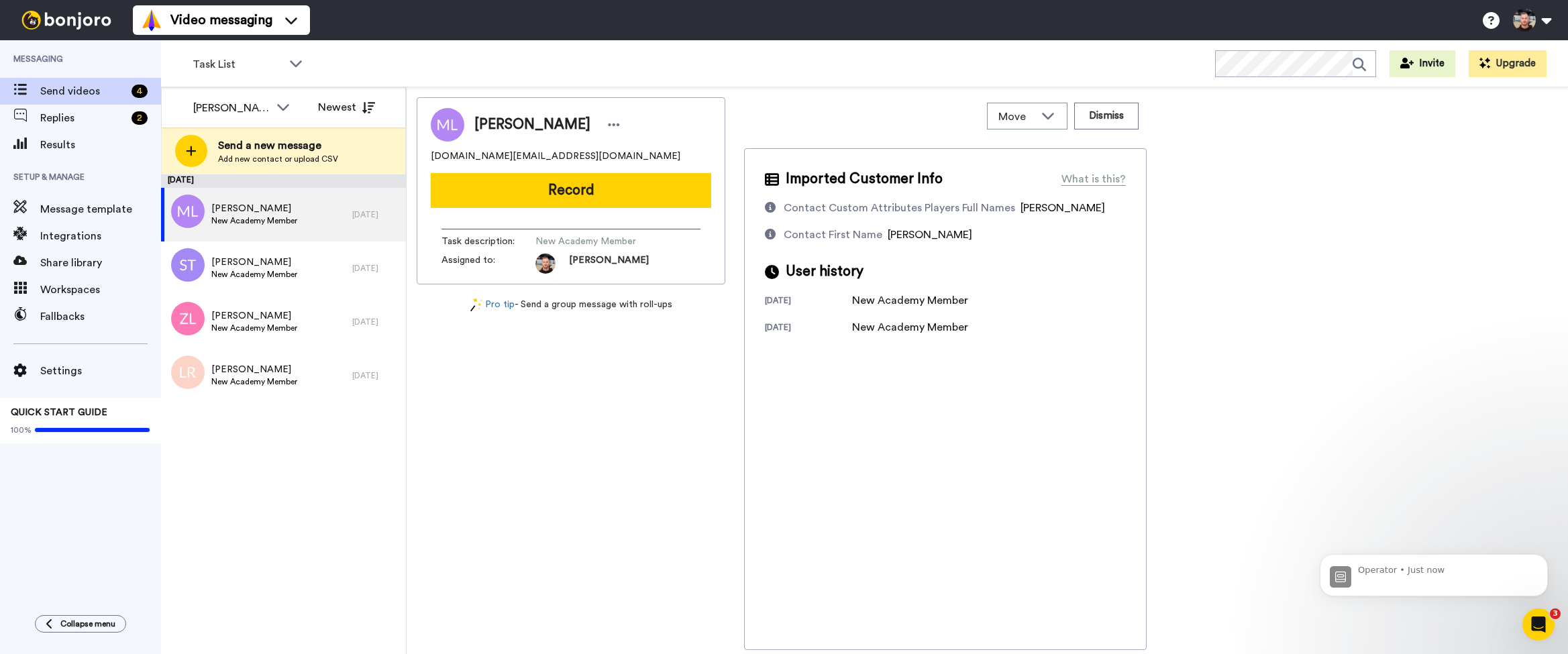
click at [579, 50] on div "Task List WORKSPACES View all All Default Task List + Add a new workspace Invit…" at bounding box center [865, 63] width 1407 height 47
click at [615, 192] on button "Record" at bounding box center [571, 190] width 280 height 35
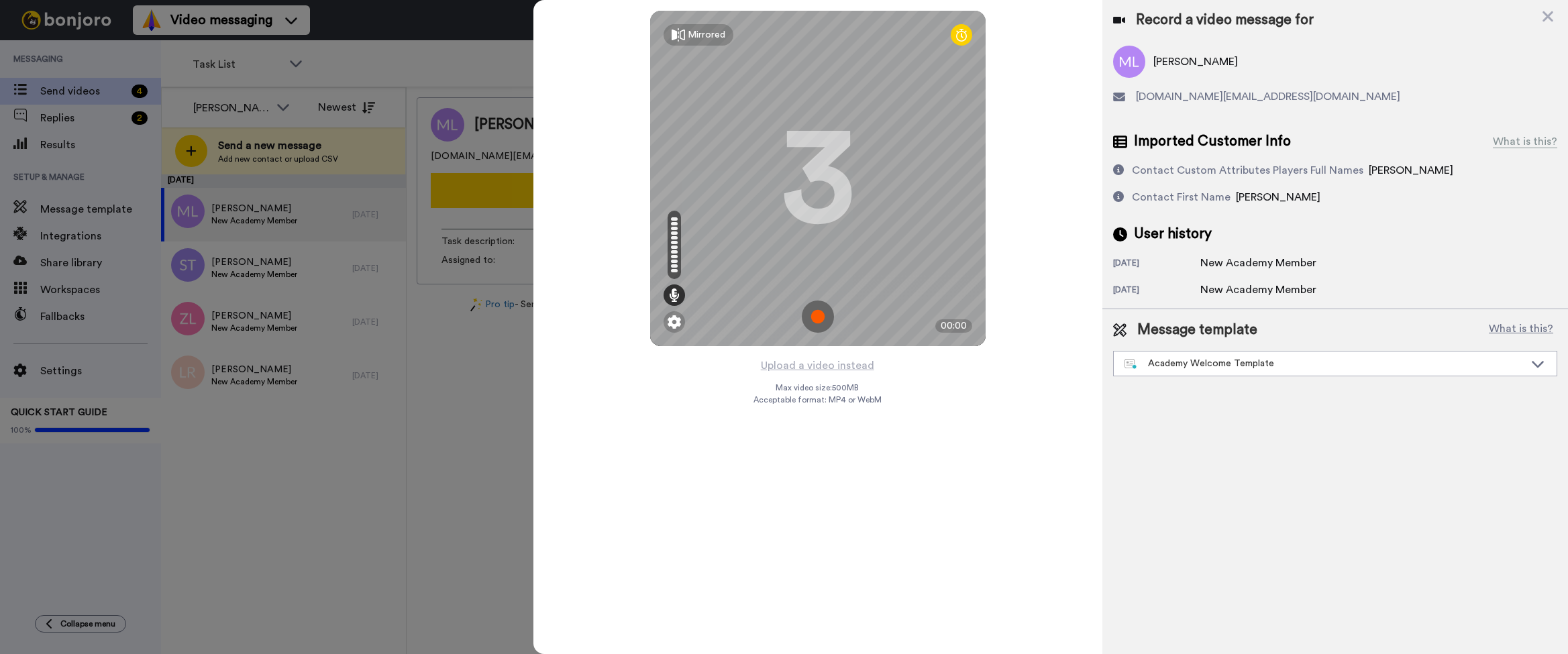
click at [818, 324] on img at bounding box center [818, 317] width 33 height 33
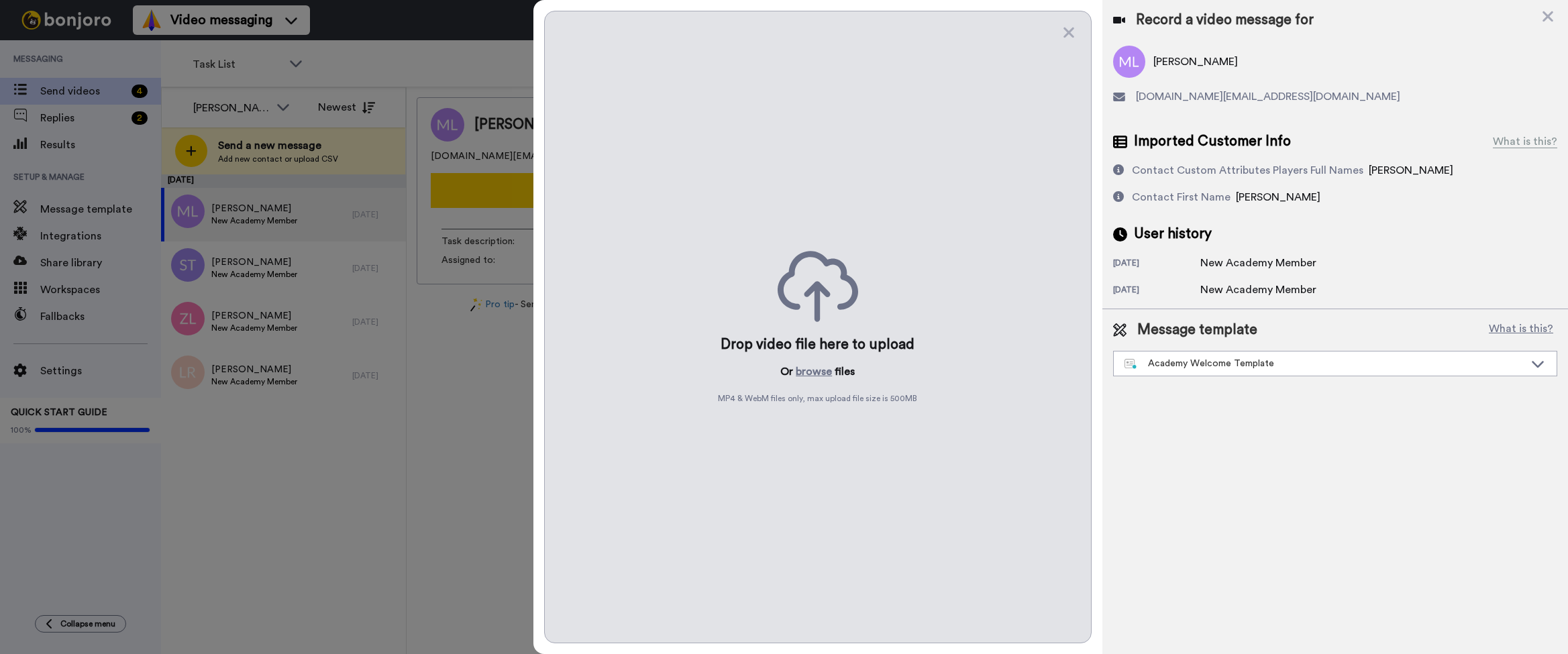
click at [969, 148] on div "Drop video file here to upload Or browse files MP4 & WebM files only, max uploa…" at bounding box center [818, 327] width 548 height 633
click at [1072, 25] on icon at bounding box center [1069, 32] width 13 height 17
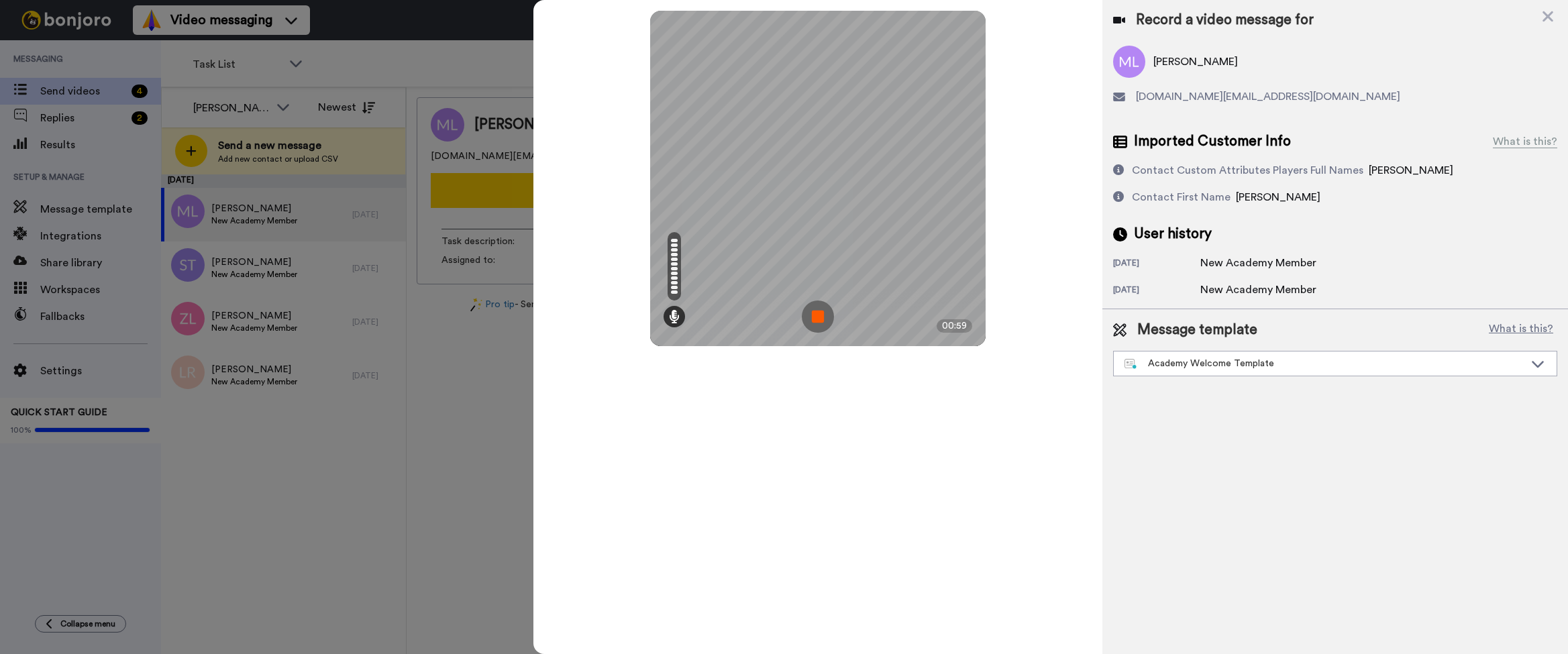
click at [805, 306] on img at bounding box center [818, 317] width 33 height 33
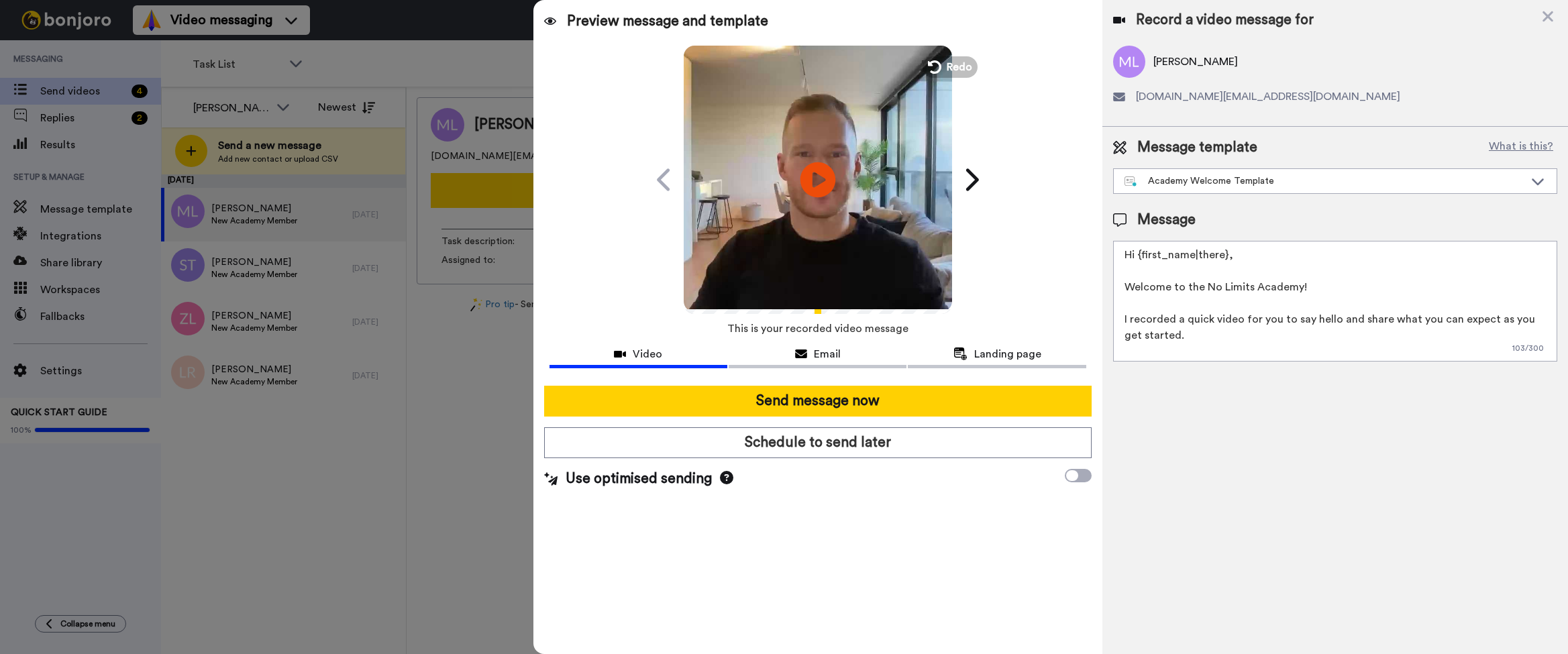
click at [825, 206] on icon "Play/Pause" at bounding box center [818, 179] width 36 height 63
click at [920, 307] on div "0:59 / 0:59" at bounding box center [818, 294] width 268 height 28
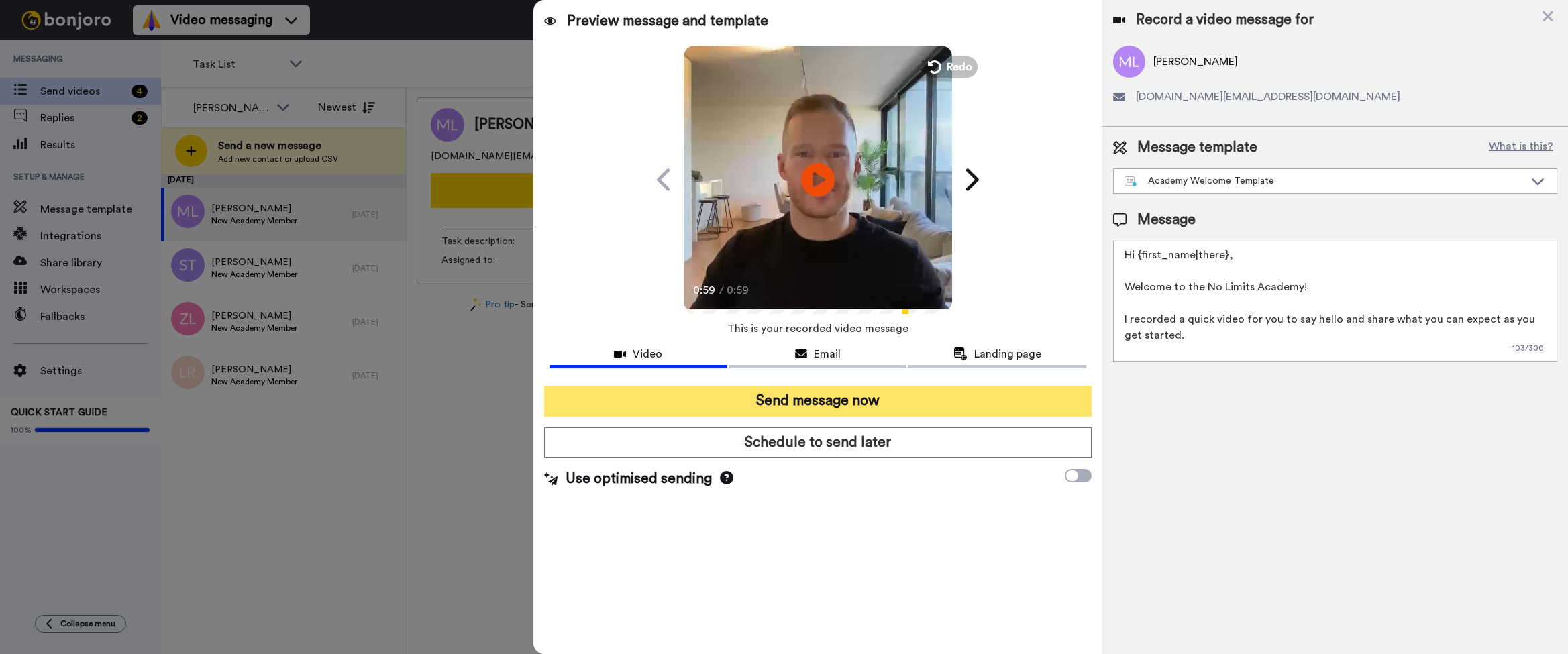
click at [905, 406] on button "Send message now" at bounding box center [818, 401] width 548 height 31
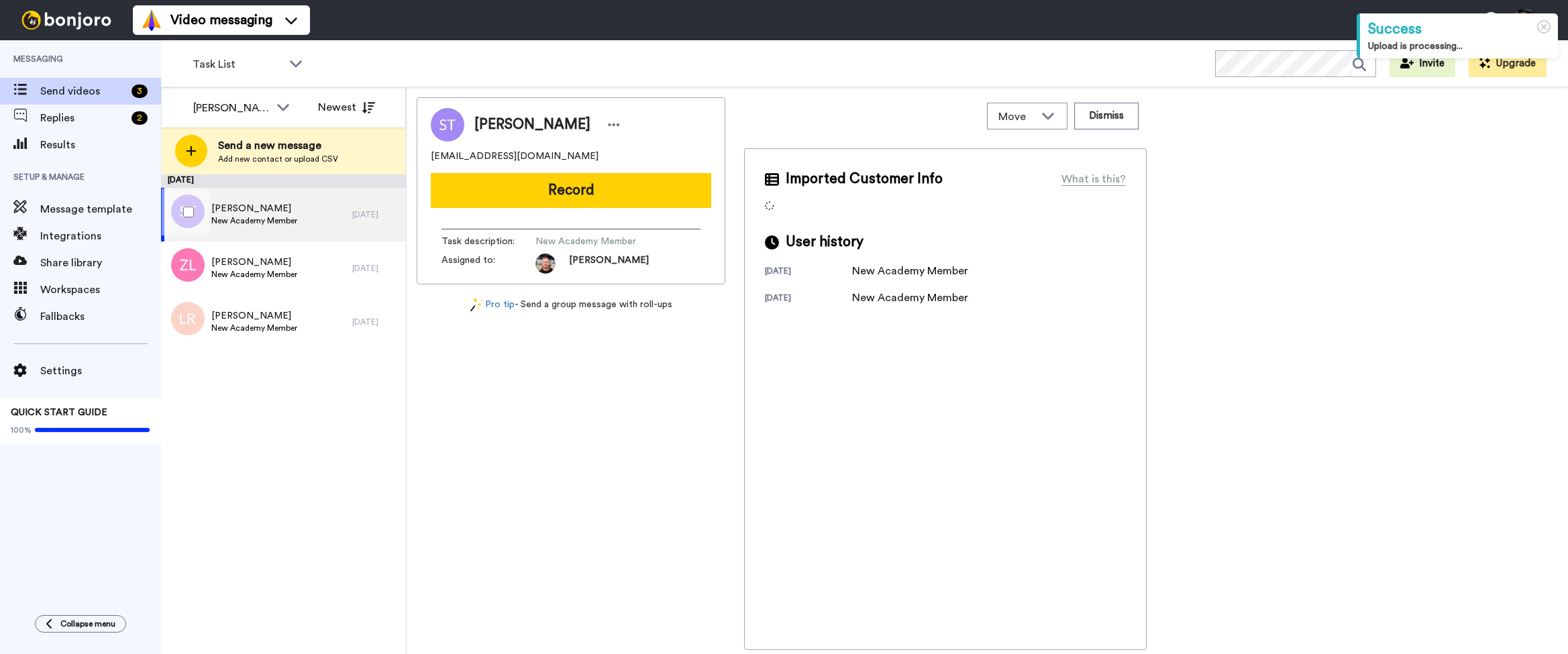
click at [295, 207] on span "[PERSON_NAME]" at bounding box center [254, 208] width 86 height 13
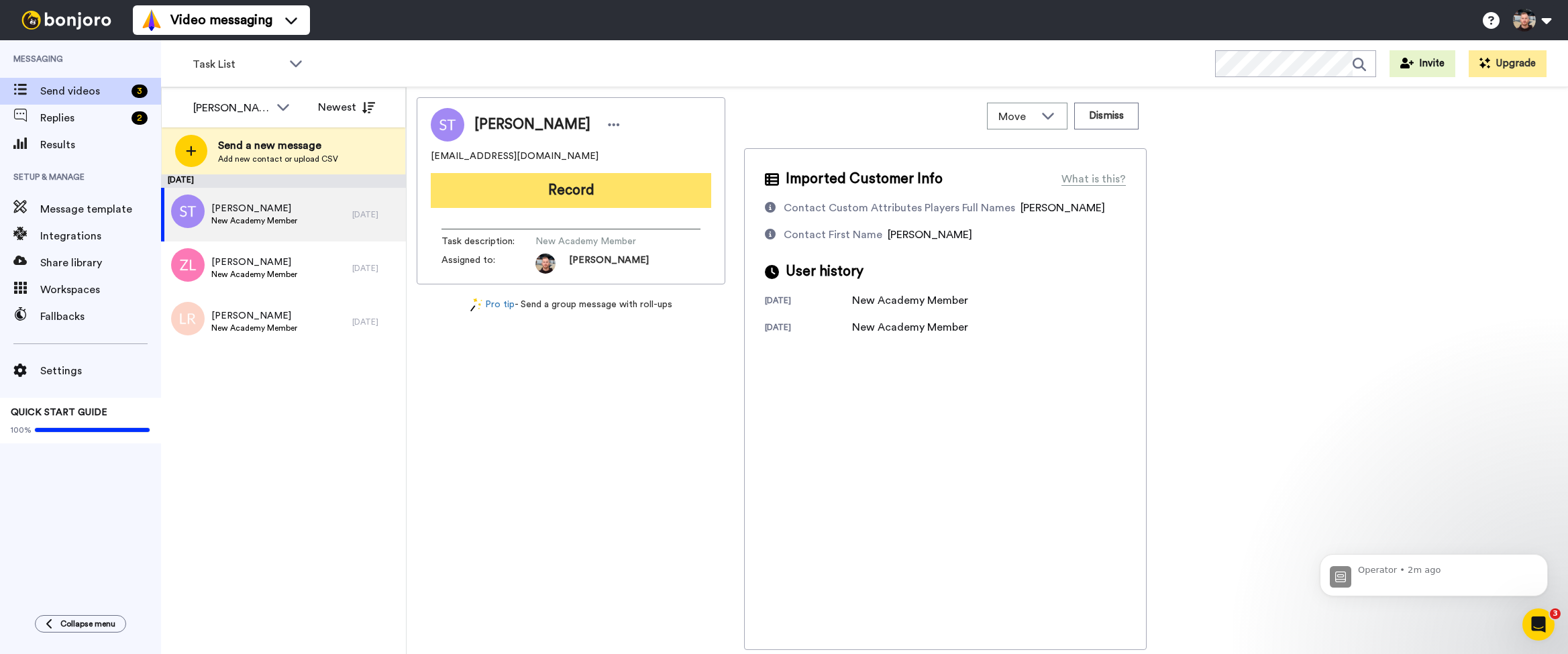
click at [582, 190] on button "Record" at bounding box center [571, 190] width 280 height 35
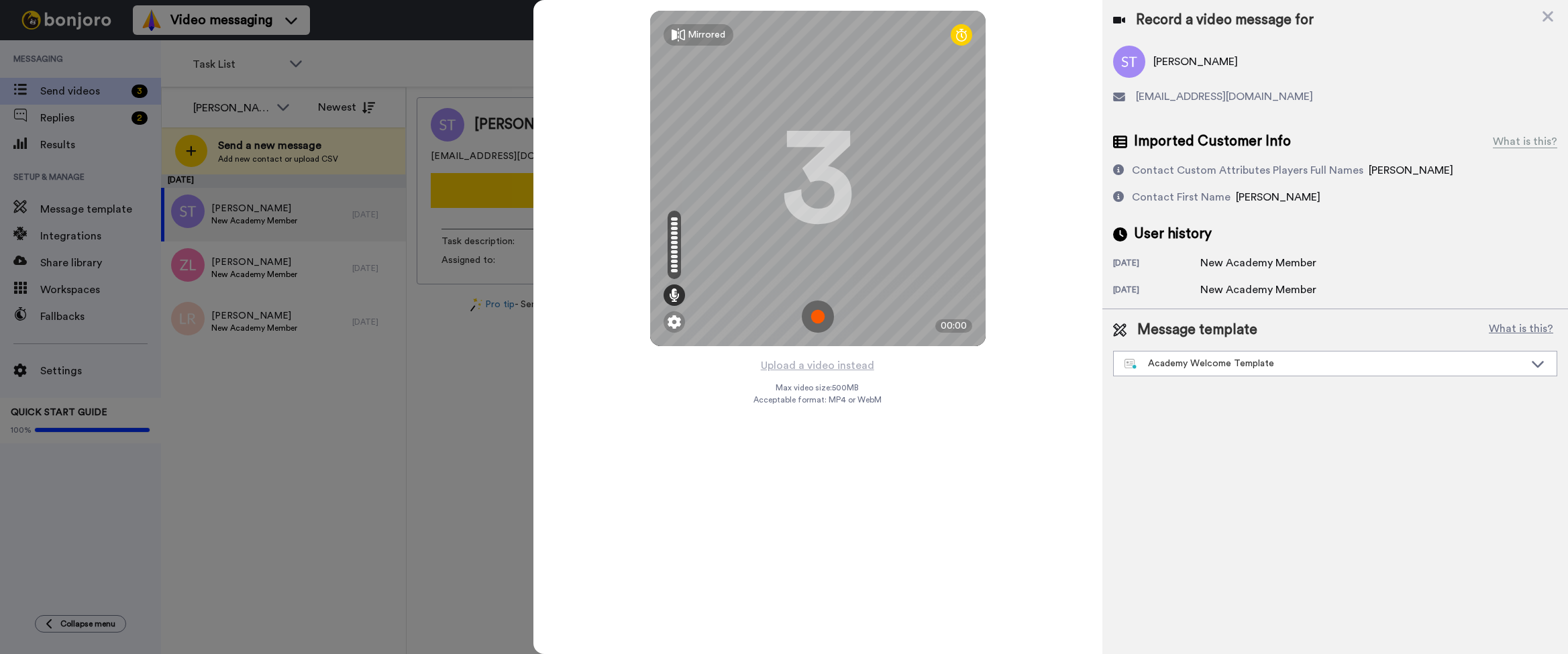
click at [820, 315] on img at bounding box center [818, 317] width 33 height 33
click at [823, 314] on img at bounding box center [818, 317] width 33 height 33
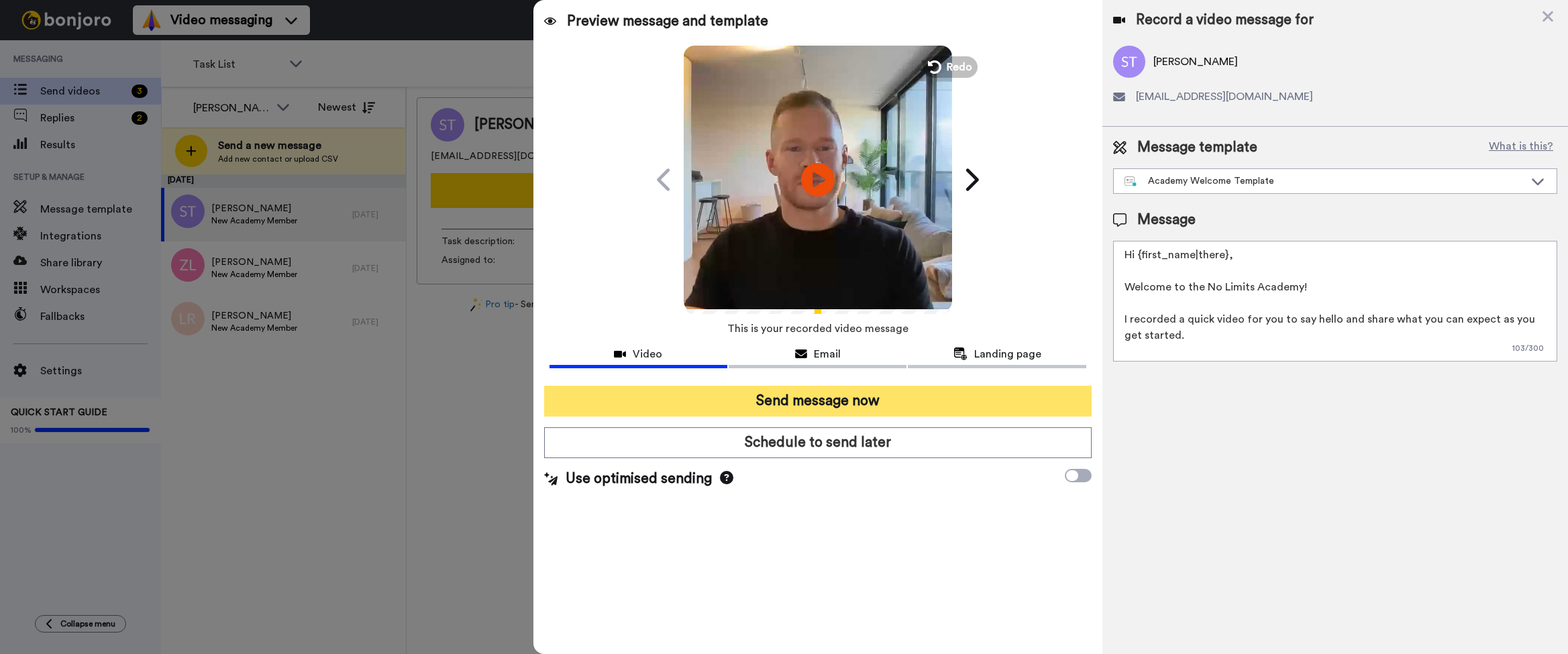
click at [839, 405] on button "Send message now" at bounding box center [818, 401] width 548 height 31
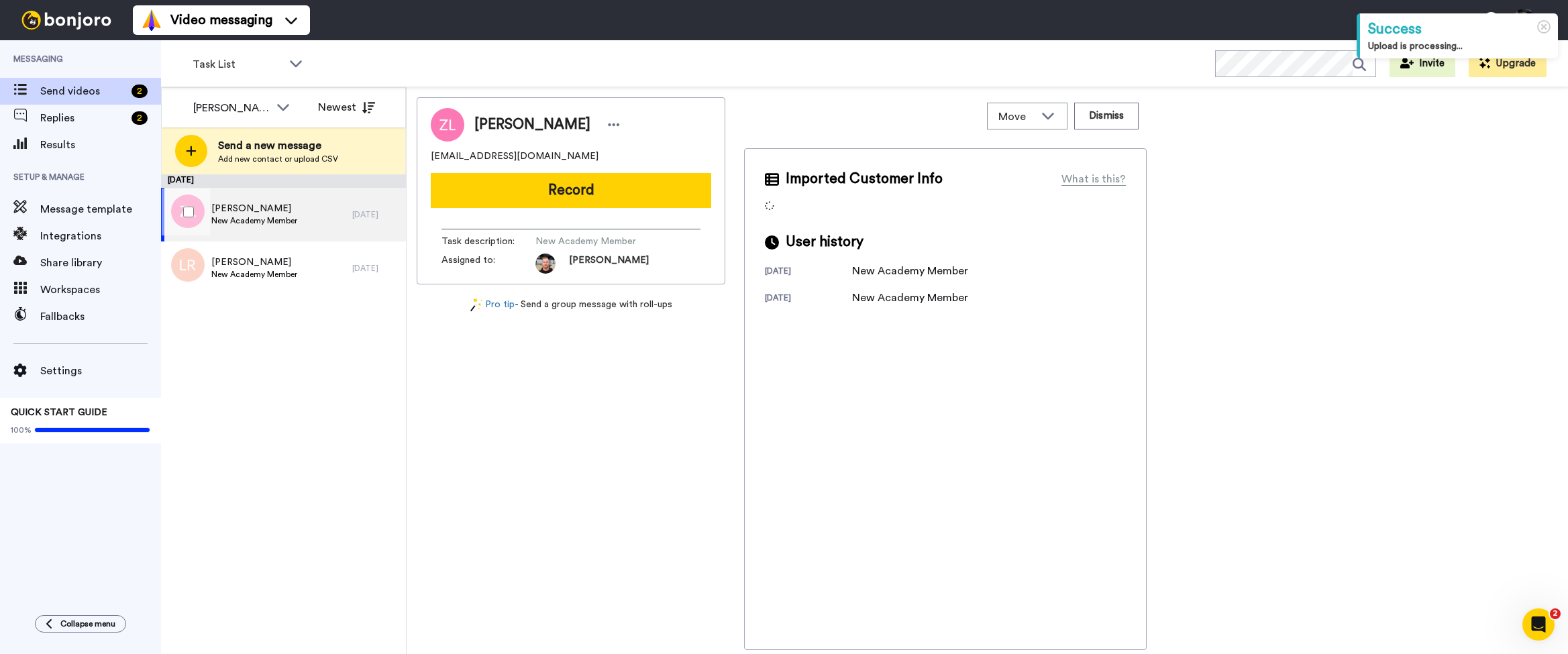
click at [257, 222] on span "New Academy Member" at bounding box center [254, 221] width 86 height 11
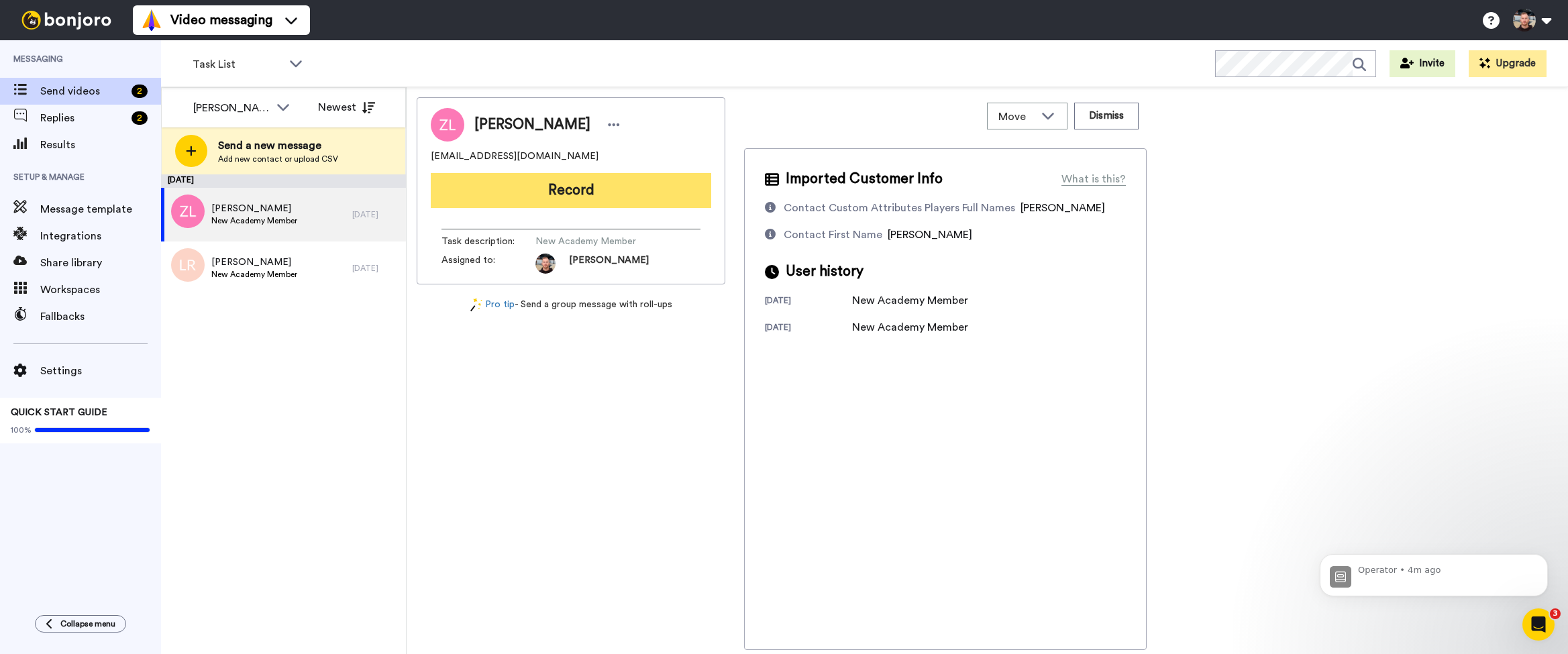
click at [496, 190] on button "Record" at bounding box center [571, 190] width 280 height 35
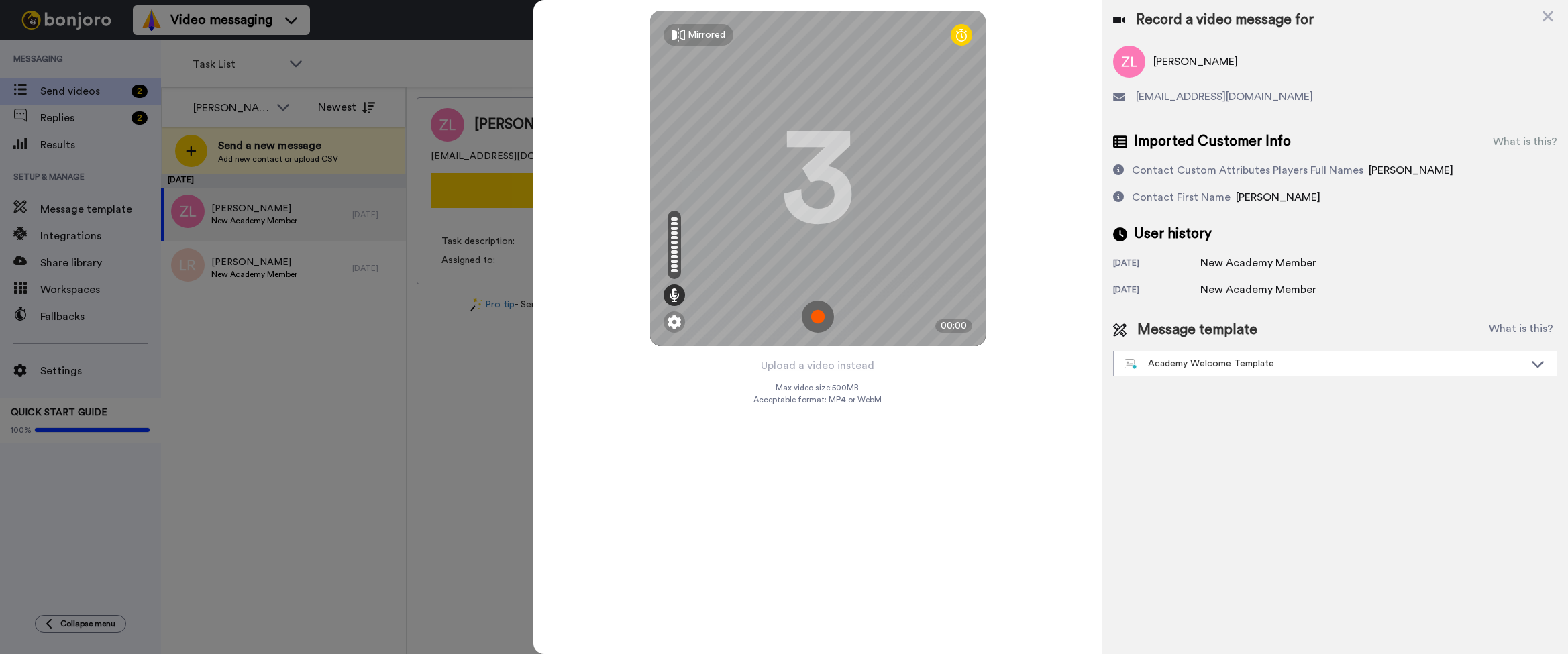
drag, startPoint x: 823, startPoint y: 322, endPoint x: 831, endPoint y: 317, distance: 9.4
click at [823, 322] on img at bounding box center [818, 317] width 33 height 33
click at [825, 320] on img at bounding box center [818, 317] width 33 height 33
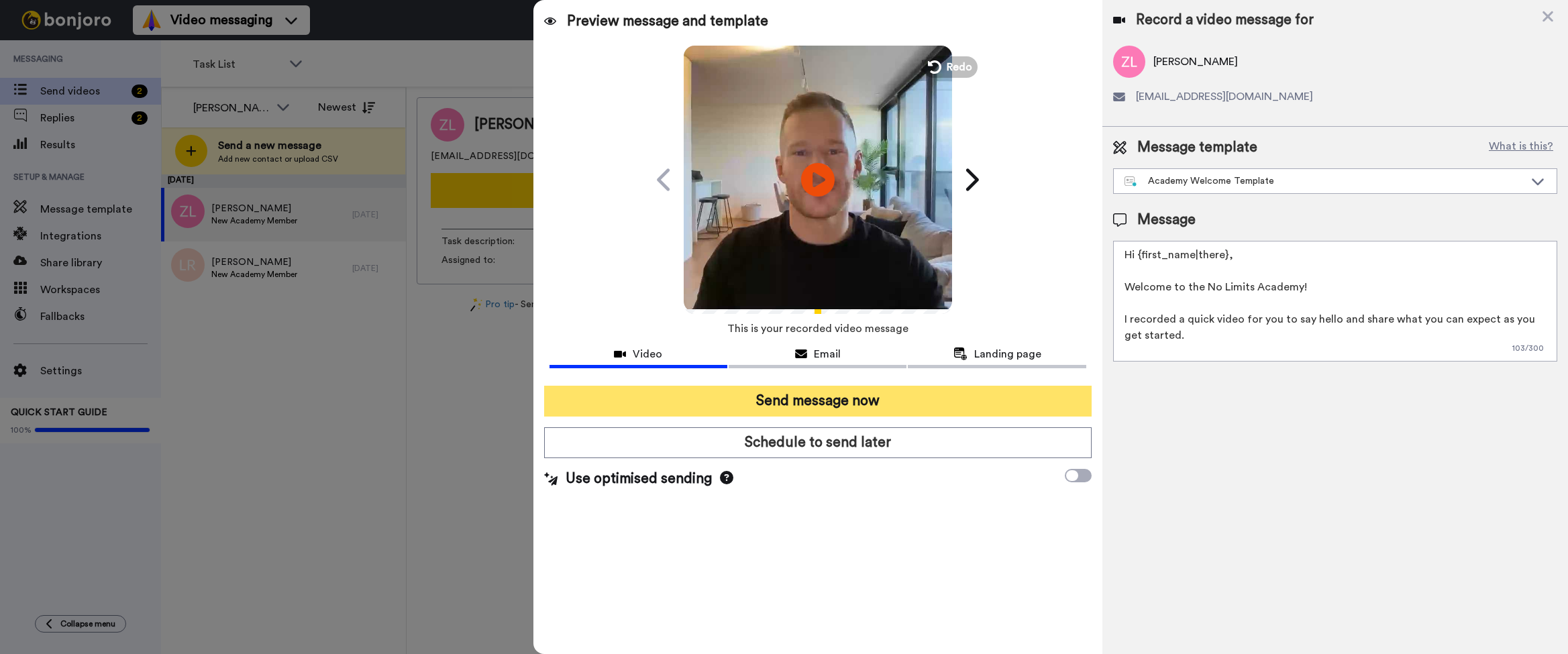
click at [816, 397] on button "Send message now" at bounding box center [818, 401] width 548 height 31
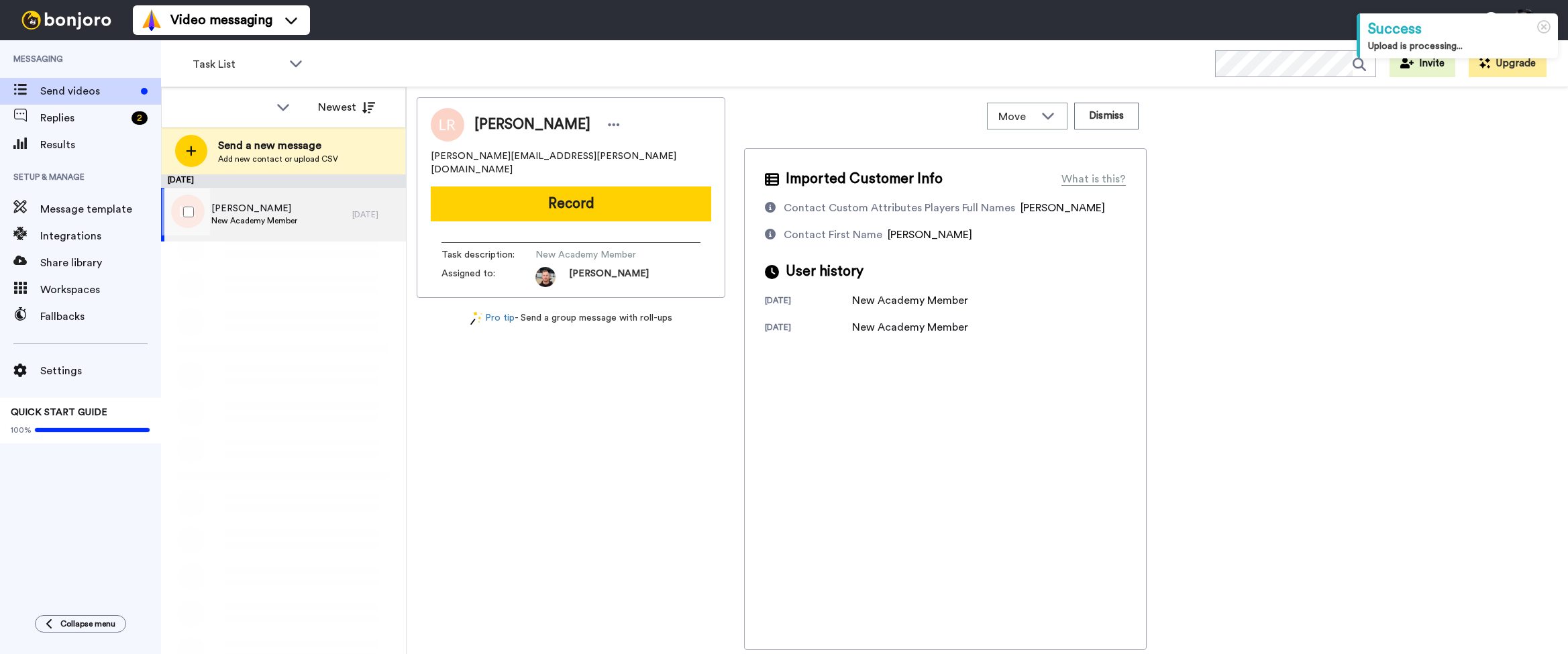
click at [283, 207] on span "[PERSON_NAME]" at bounding box center [254, 208] width 86 height 13
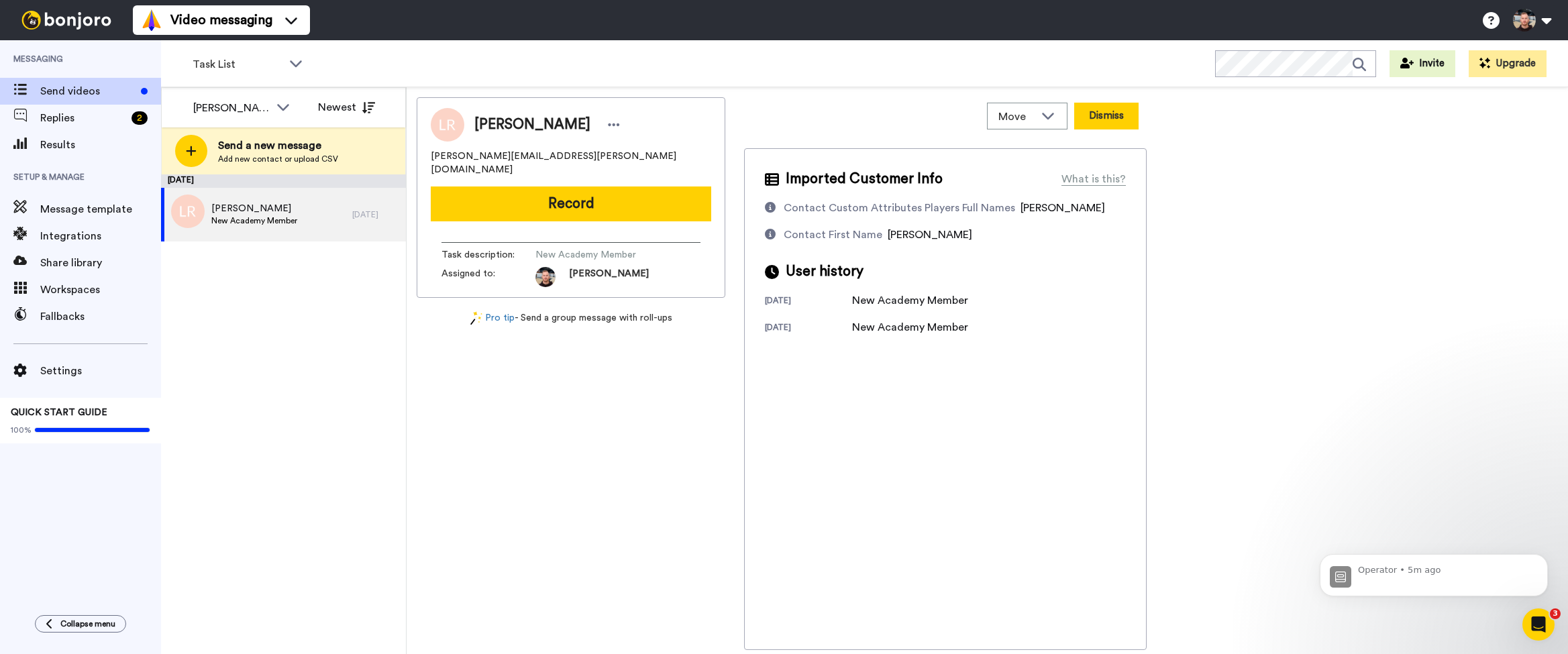
click at [1098, 114] on button "Dismiss" at bounding box center [1106, 116] width 64 height 27
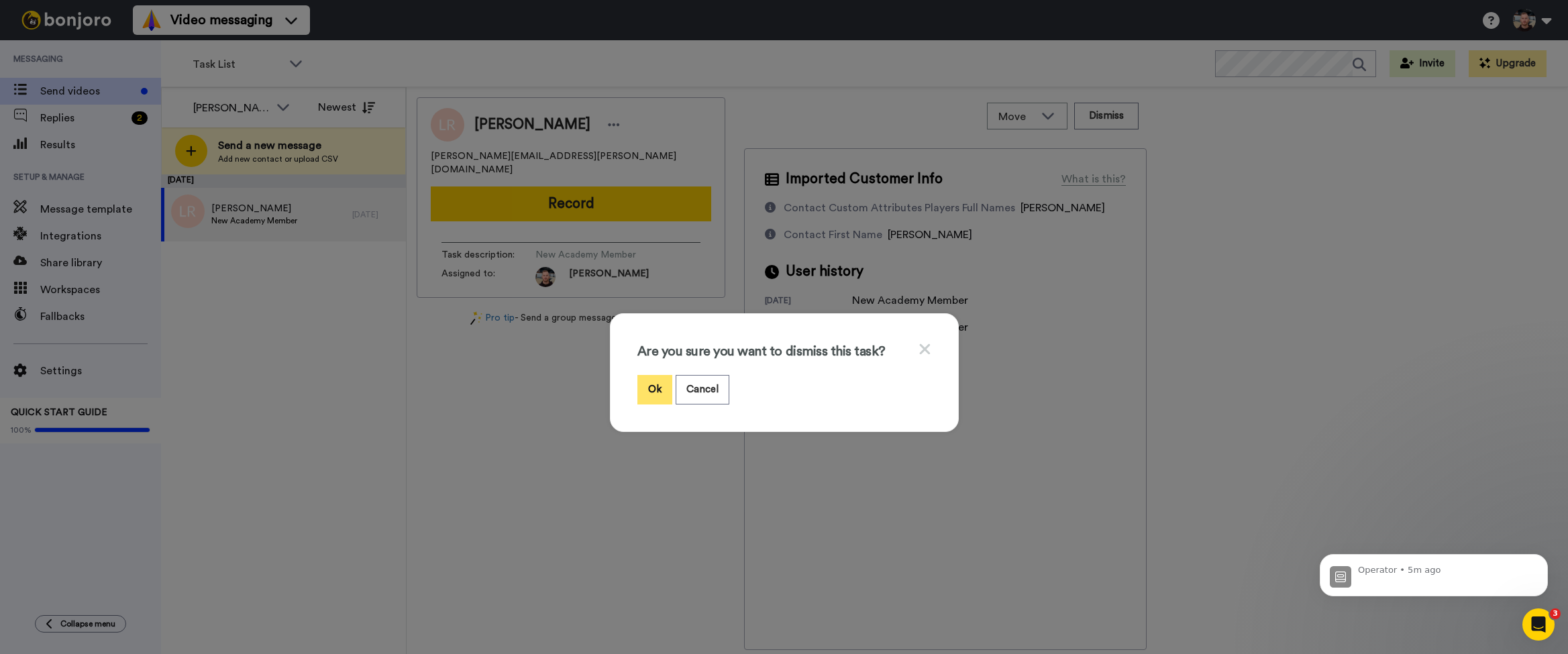
click at [662, 389] on button "Ok" at bounding box center [655, 389] width 35 height 29
